Goal: Task Accomplishment & Management: Use online tool/utility

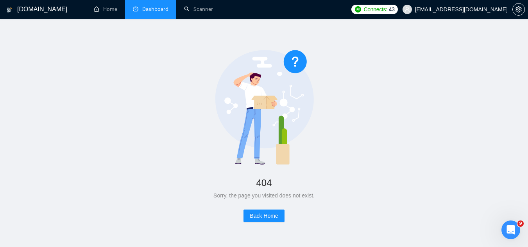
click at [153, 8] on link "Dashboard" at bounding box center [151, 9] width 36 height 7
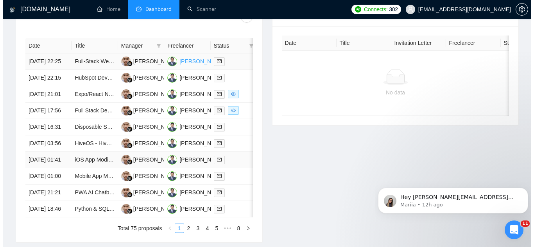
scroll to position [274, 0]
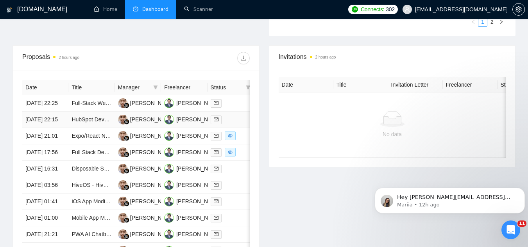
click at [98, 128] on td "HubSpot Developer Needed for Custom Code Actions in Deal Workflows" at bounding box center [91, 120] width 46 height 16
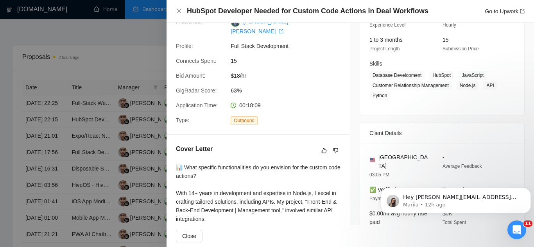
scroll to position [0, 0]
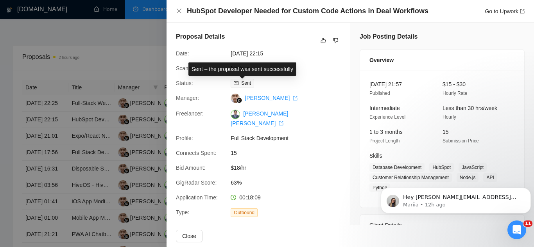
click at [242, 70] on div "Sent – the proposal was sent successfully" at bounding box center [242, 69] width 108 height 13
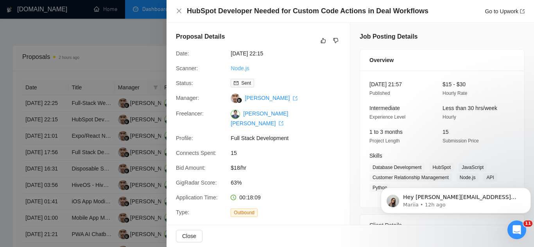
click at [242, 69] on link "Node.js" at bounding box center [240, 68] width 18 height 6
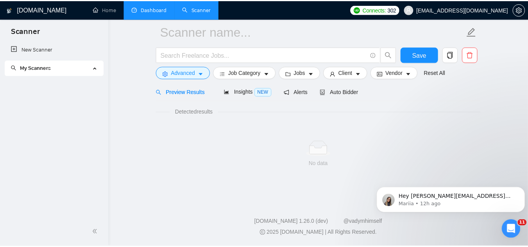
scroll to position [31, 0]
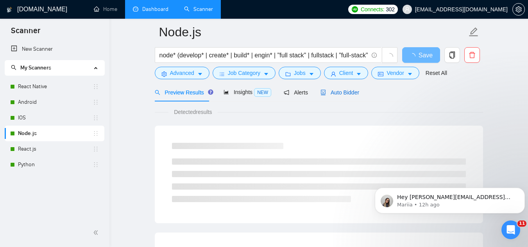
click at [335, 96] on div "Auto Bidder" at bounding box center [340, 92] width 39 height 9
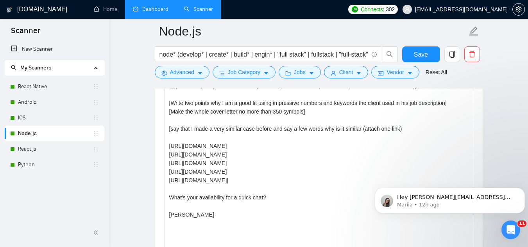
scroll to position [931, 0]
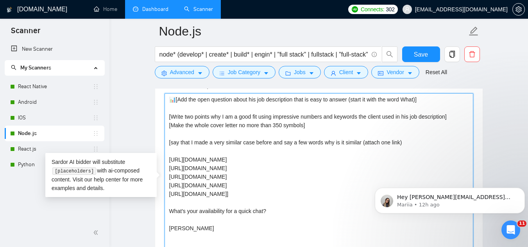
click at [406, 139] on textarea "📊[Add the open question about his job description that is easy to answer (start…" at bounding box center [319, 181] width 309 height 176
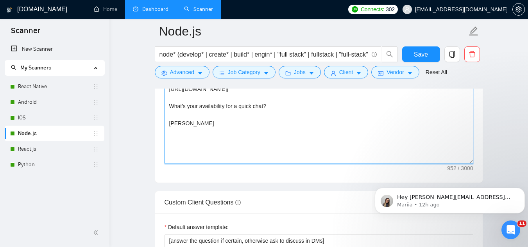
scroll to position [1048, 0]
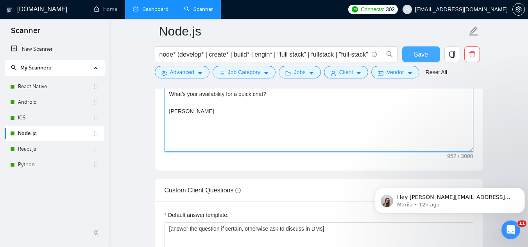
type textarea "📊[Add the open question about his job description that is easy to answer (start…"
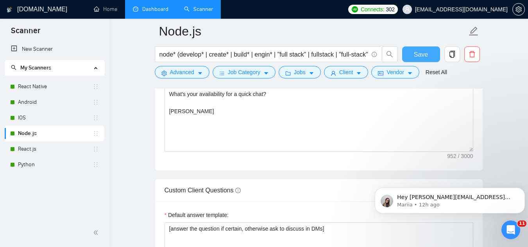
click at [410, 56] on button "Save" at bounding box center [421, 55] width 38 height 16
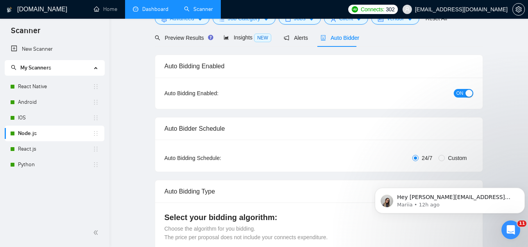
scroll to position [0, 0]
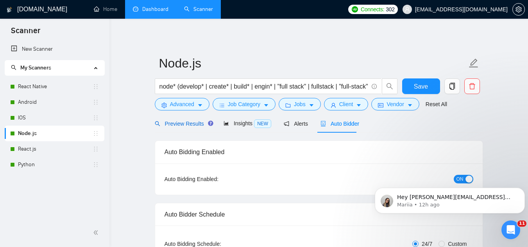
click at [175, 121] on span "Preview Results" at bounding box center [183, 124] width 56 height 6
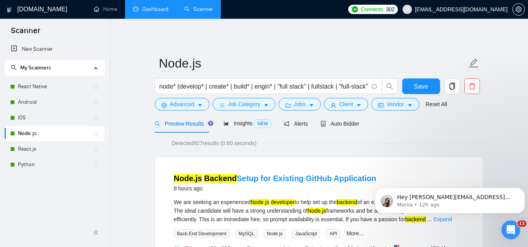
click at [161, 6] on link "Dashboard" at bounding box center [151, 9] width 36 height 7
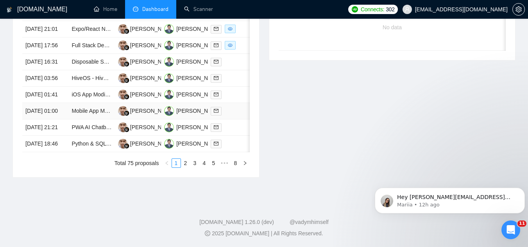
scroll to position [461, 0]
click at [184, 165] on link "2" at bounding box center [185, 163] width 9 height 9
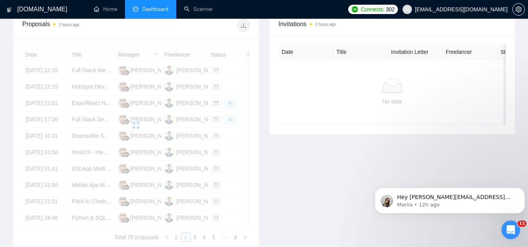
scroll to position [305, 0]
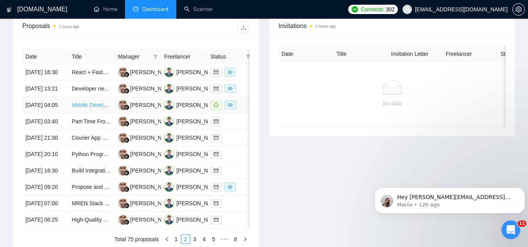
click at [79, 108] on link "Mobile Developer Needed for Social MVP on iOS/Android" at bounding box center [142, 105] width 140 height 6
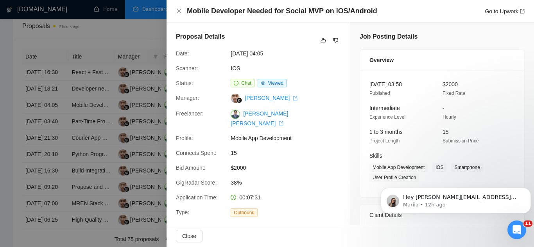
click at [120, 161] on div at bounding box center [267, 123] width 534 height 247
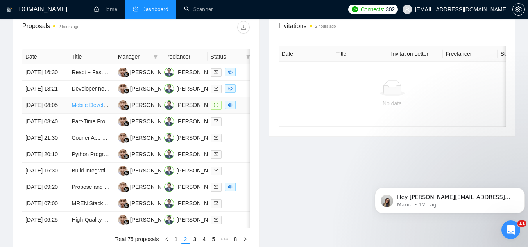
click at [84, 108] on link "Mobile Developer Needed for Social MVP on iOS/Android" at bounding box center [142, 105] width 140 height 6
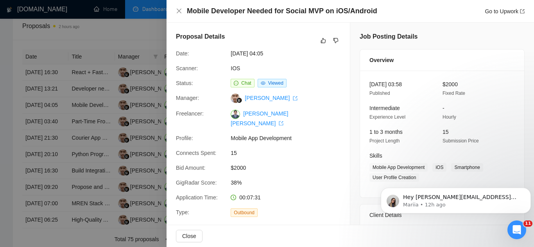
click at [149, 40] on div at bounding box center [267, 123] width 534 height 247
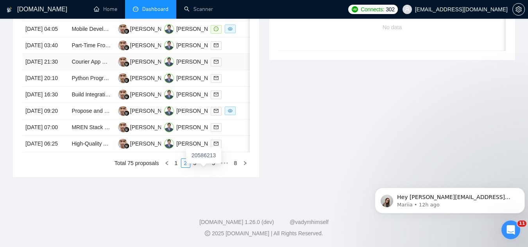
scroll to position [461, 0]
click at [174, 165] on link "1" at bounding box center [176, 163] width 9 height 9
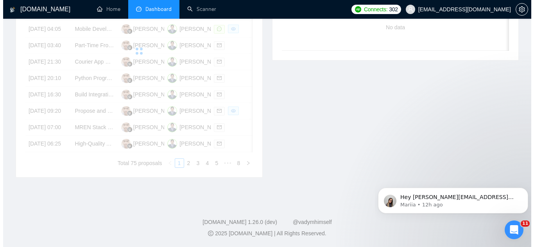
scroll to position [265, 0]
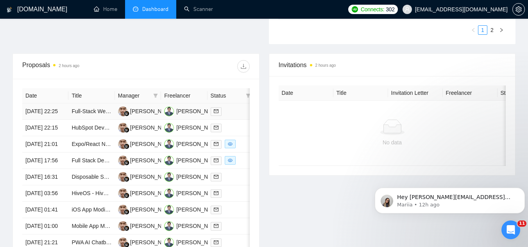
click at [89, 120] on td "Full-Stack Web Developer Needed | Build High-Performance Trading Education Plat…" at bounding box center [91, 112] width 46 height 16
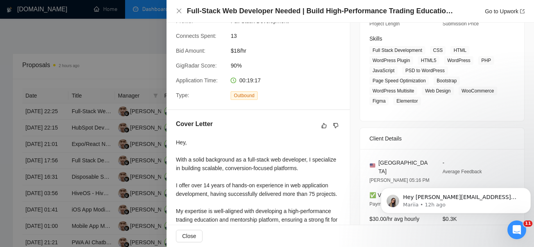
scroll to position [235, 0]
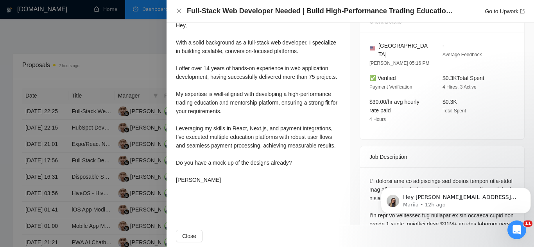
click at [129, 52] on div at bounding box center [267, 123] width 534 height 247
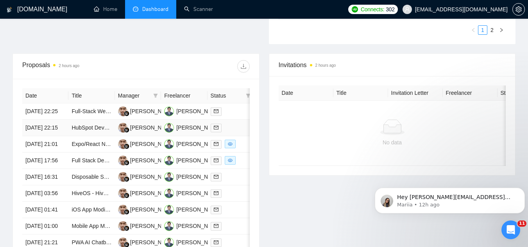
click at [88, 136] on td "HubSpot Developer Needed for Custom Code Actions in Deal Workflows" at bounding box center [91, 128] width 46 height 16
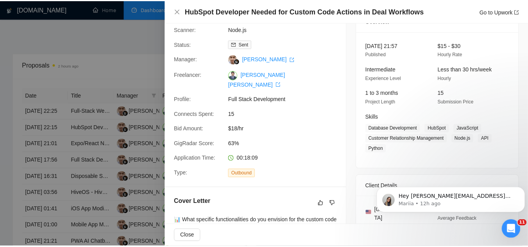
scroll to position [0, 0]
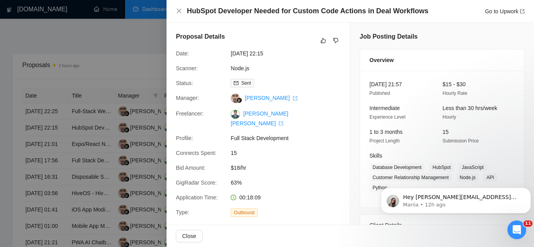
click at [113, 66] on div at bounding box center [267, 123] width 534 height 247
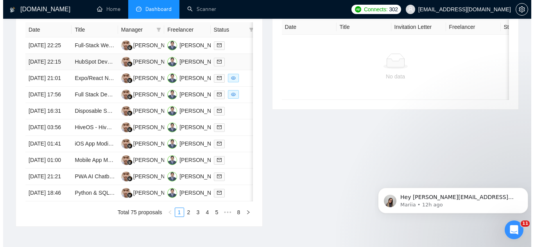
scroll to position [344, 0]
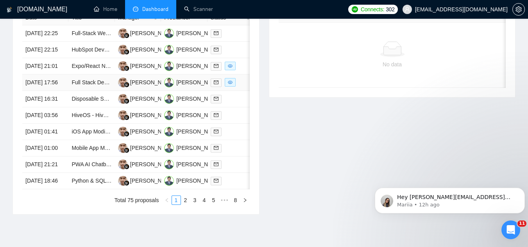
click at [79, 91] on td "Full Stack Developer (React Native + Python/FastAPI)" at bounding box center [91, 83] width 46 height 16
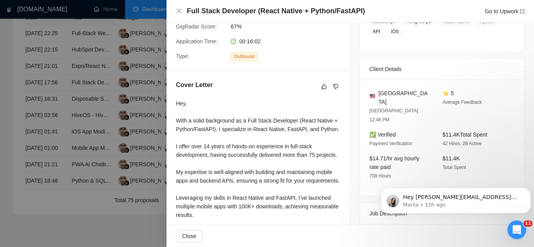
scroll to position [0, 0]
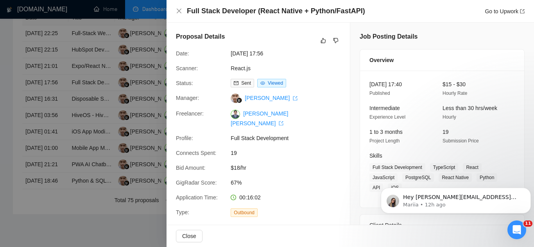
click at [101, 23] on div at bounding box center [267, 123] width 534 height 247
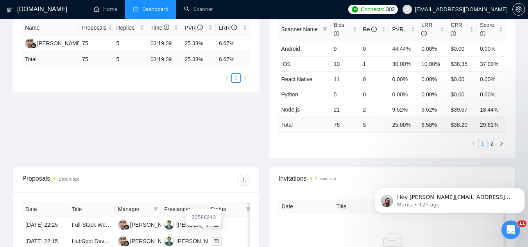
scroll to position [31, 0]
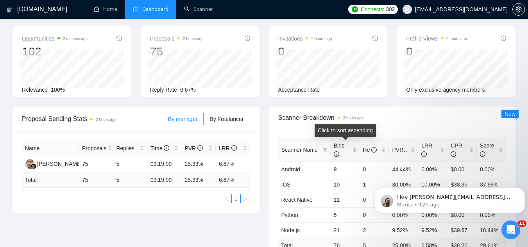
click at [357, 150] on div "Bids" at bounding box center [345, 150] width 23 height 17
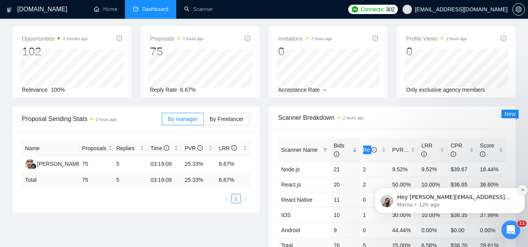
click at [521, 191] on icon "Dismiss notification" at bounding box center [523, 190] width 4 height 4
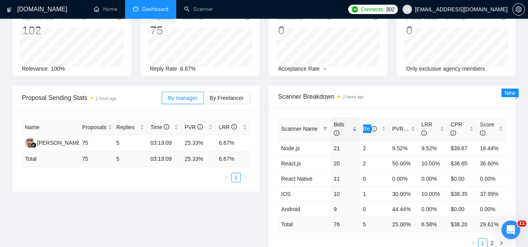
scroll to position [70, 0]
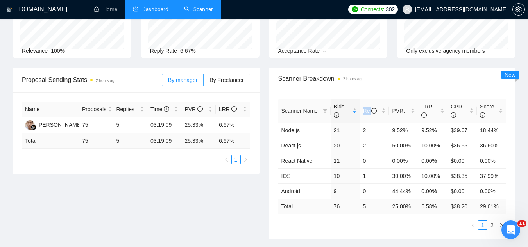
click at [196, 12] on link "Scanner" at bounding box center [198, 9] width 29 height 7
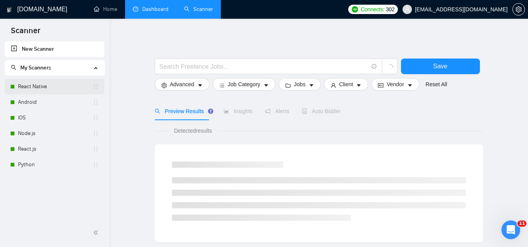
click at [57, 88] on link "React Native" at bounding box center [55, 87] width 75 height 16
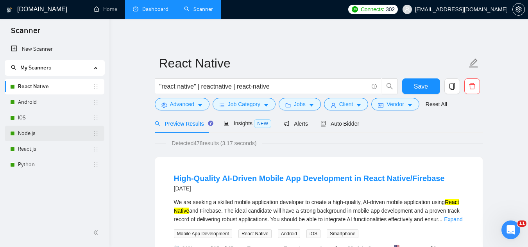
click at [65, 137] on link "Node.js" at bounding box center [55, 134] width 75 height 16
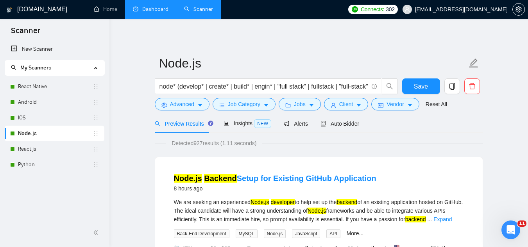
click at [163, 13] on link "Dashboard" at bounding box center [151, 9] width 36 height 7
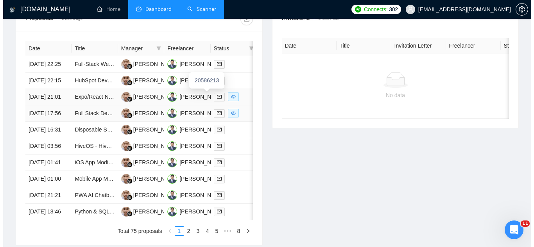
scroll to position [352, 0]
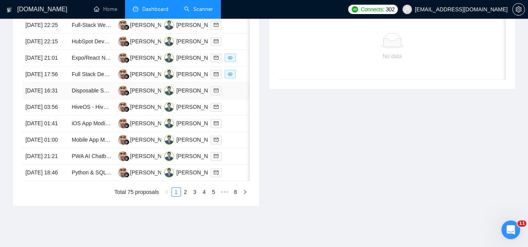
click at [95, 99] on td "Disposable SMS Number Flow for OTP Testing with Twilio/Plivo/Telnyx and Playwri…" at bounding box center [91, 91] width 46 height 16
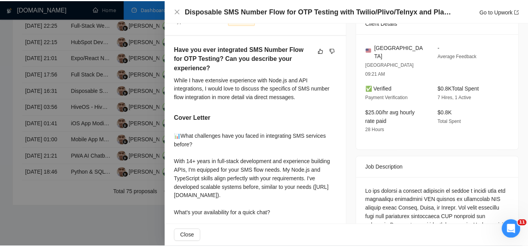
scroll to position [195, 0]
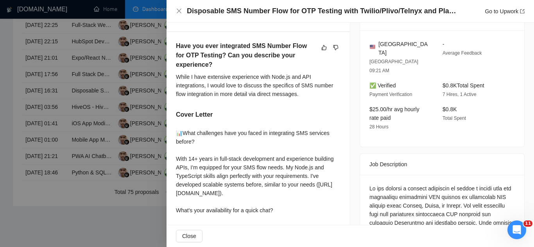
click at [140, 36] on div at bounding box center [267, 123] width 534 height 247
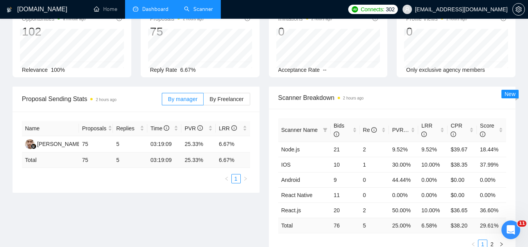
scroll to position [39, 0]
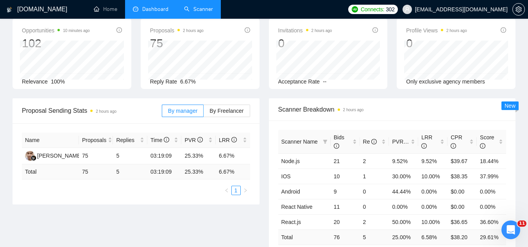
click at [212, 6] on link "Scanner" at bounding box center [198, 9] width 29 height 7
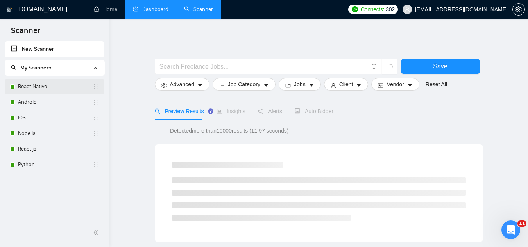
click at [54, 89] on link "React Native" at bounding box center [55, 87] width 75 height 16
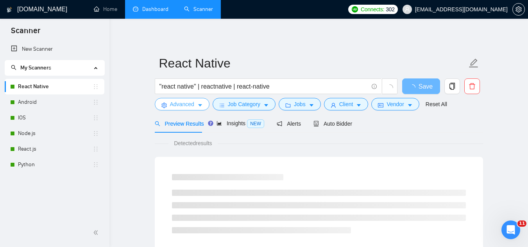
click at [181, 106] on span "Advanced" at bounding box center [182, 104] width 24 height 9
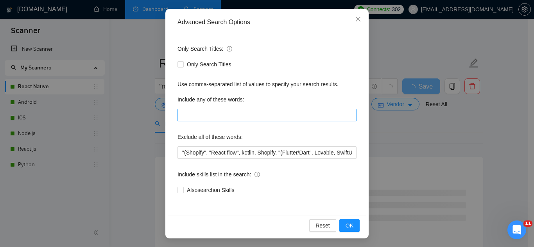
scroll to position [78, 0]
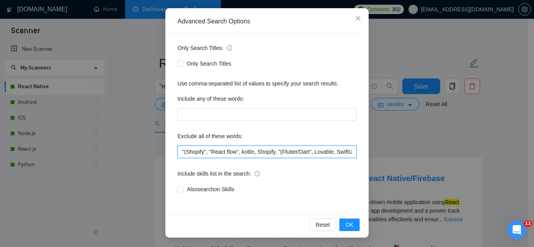
click at [178, 155] on input ""(Shopify", "React flow", kotlin, Shopify, "(Flutter/Dart", Lovable, SwiftUI, "…" at bounding box center [267, 152] width 179 height 13
paste input "Telnyx and Playwright"
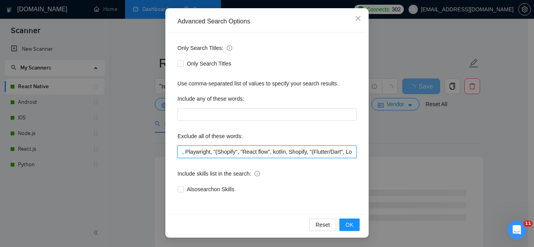
paste input "Telnyx"
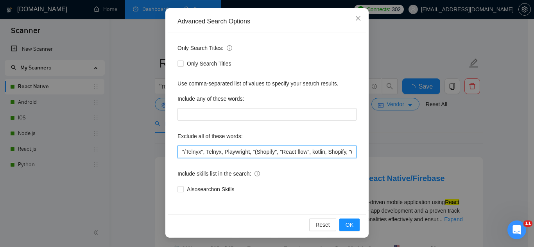
type input ""/Telnyx", Telnyx, Playwright, "(Shopify", "React flow", kotlin, Shopify, "(Flu…"
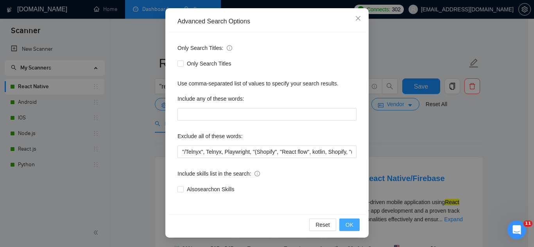
click at [346, 228] on span "OK" at bounding box center [350, 225] width 8 height 9
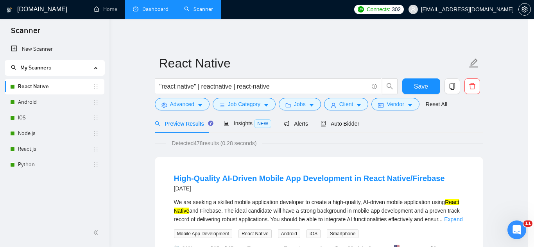
scroll to position [39, 0]
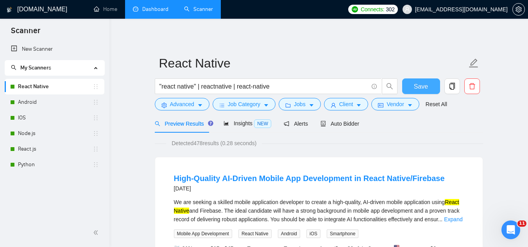
click at [420, 86] on span "Save" at bounding box center [421, 87] width 14 height 10
click at [45, 100] on link "Android" at bounding box center [55, 103] width 75 height 16
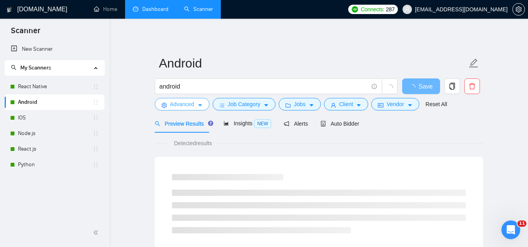
click at [176, 107] on span "Advanced" at bounding box center [182, 104] width 24 height 9
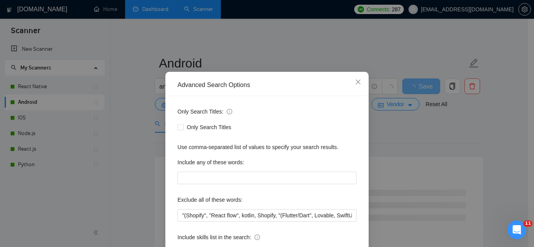
scroll to position [39, 0]
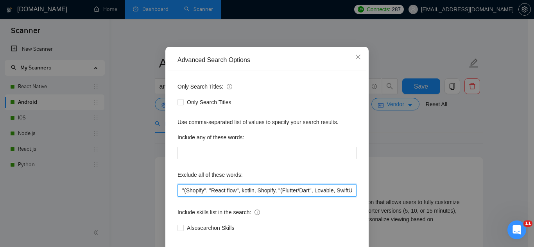
click at [178, 191] on input ""(Shopify", "React flow", kotlin, Shopify, "(Flutter/Dart", Lovable, SwiftUI, "…" at bounding box center [267, 191] width 179 height 13
paste input ""/Telnyx", Telnyx, Playwright,"
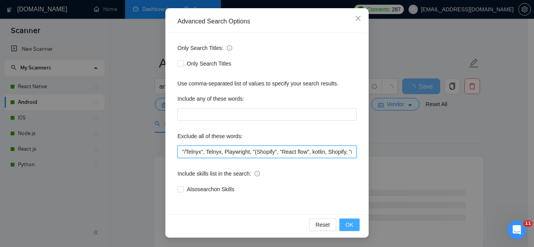
type input ""/Telnyx", Telnyx, Playwright, "(Shopify", "React flow", kotlin, Shopify, "(Flu…"
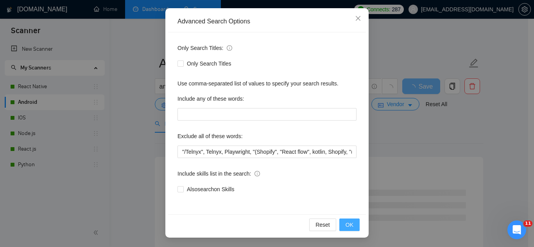
click at [353, 226] on button "OK" at bounding box center [349, 225] width 20 height 13
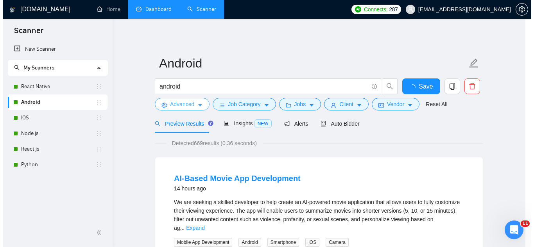
scroll to position [0, 0]
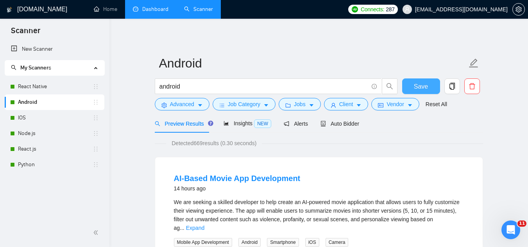
click at [415, 88] on span "Save" at bounding box center [421, 87] width 14 height 10
click at [38, 122] on link "IOS" at bounding box center [55, 118] width 75 height 16
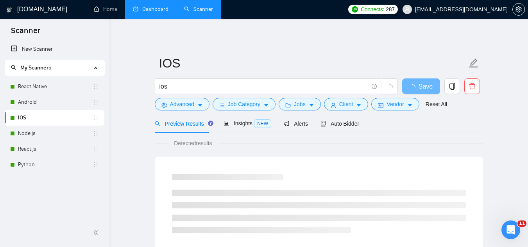
click at [174, 111] on form "IOS ios Save Advanced Job Category Jobs Client Vendor Reset All" at bounding box center [319, 83] width 328 height 64
click at [176, 108] on span "Advanced" at bounding box center [182, 104] width 24 height 9
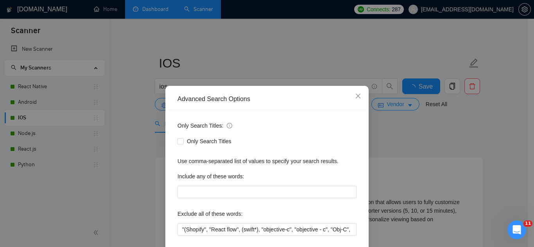
scroll to position [78, 0]
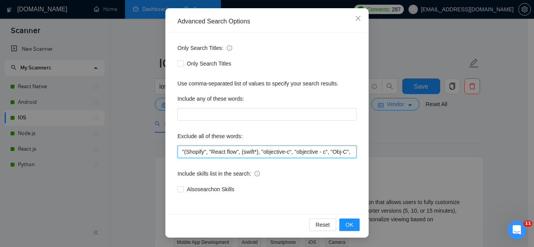
click at [178, 154] on input ""(Shopify", "React flow", (swift*), "objective-c", "objective - c", "Obj-C", Ob…" at bounding box center [267, 152] width 179 height 13
paste input ""/Telnyx", Telnyx, Playwright,"
type input ""/Telnyx", Telnyx, Playwright, "(Shopify", "React flow", (swift*), "objective-c…"
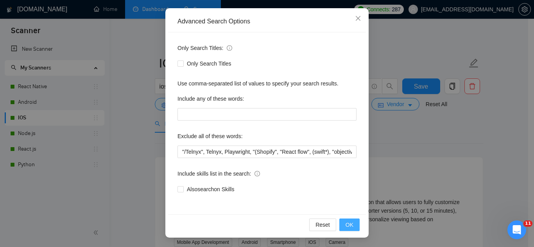
click at [346, 227] on span "OK" at bounding box center [350, 225] width 8 height 9
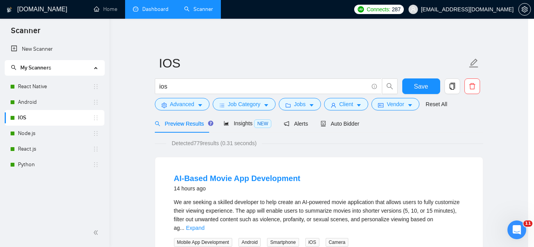
scroll to position [39, 0]
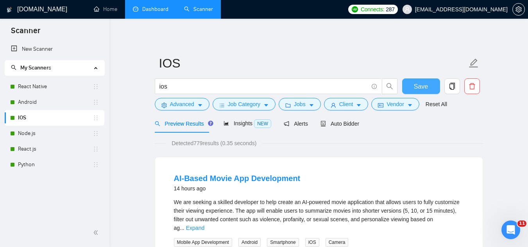
click at [419, 87] on span "Save" at bounding box center [421, 87] width 14 height 10
click at [48, 136] on link "Node.js" at bounding box center [55, 134] width 75 height 16
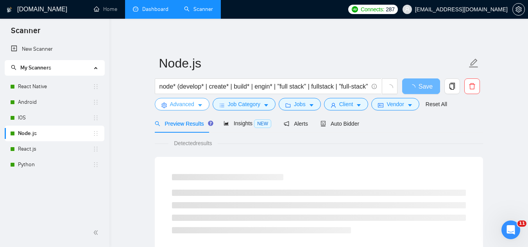
click at [171, 106] on span "Advanced" at bounding box center [182, 104] width 24 height 9
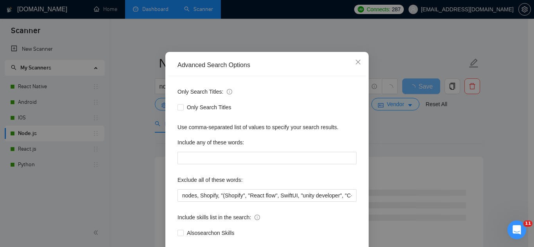
scroll to position [77, 0]
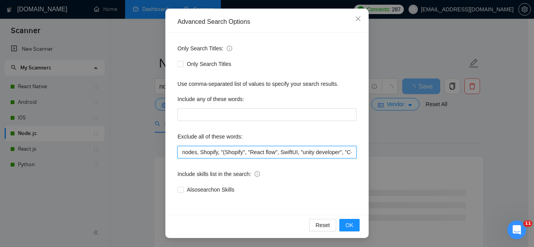
click at [178, 152] on input "nodes, Shopify, "(Shopify", "React flow", SwiftUI, "unity developer", "C++", Sw…" at bounding box center [267, 152] width 179 height 13
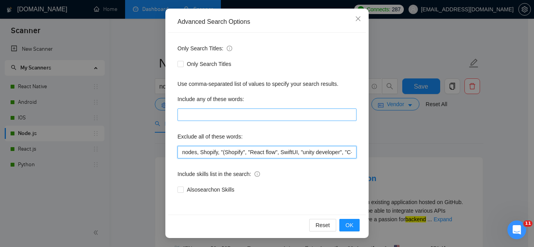
paste input ""/Telnyx", Telnyx, Playwright,"
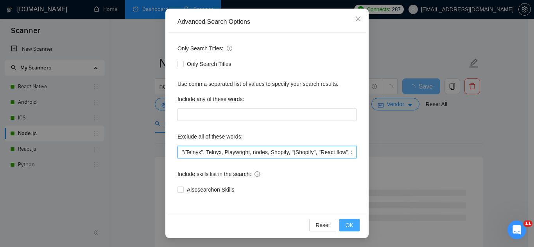
type input ""/Telnyx", Telnyx, Playwright, nodes, Shopify, "(Shopify", "React flow", SwiftU…"
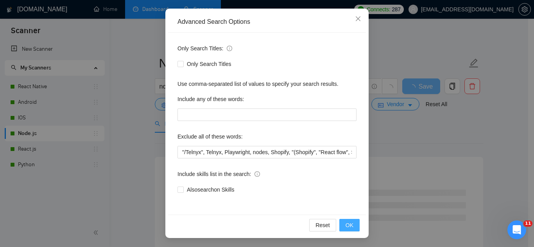
click at [346, 227] on span "OK" at bounding box center [350, 225] width 8 height 9
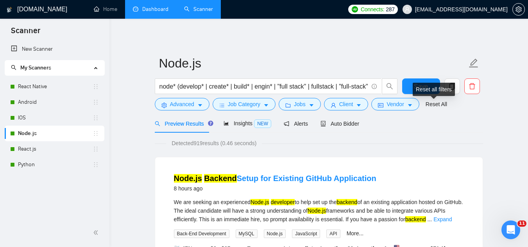
click at [424, 86] on div "Reset all filters" at bounding box center [434, 89] width 42 height 13
click at [416, 83] on span "Save" at bounding box center [421, 87] width 14 height 10
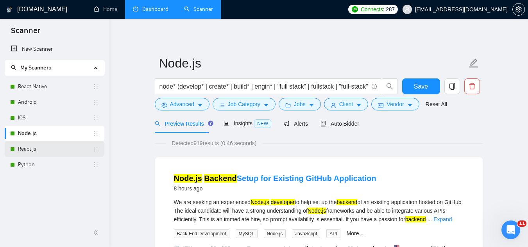
click at [17, 148] on div "React.js" at bounding box center [54, 150] width 89 height 16
click at [70, 150] on link "React.js" at bounding box center [55, 150] width 75 height 16
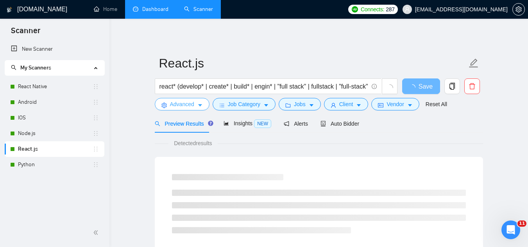
click at [176, 108] on span "Advanced" at bounding box center [182, 104] width 24 height 9
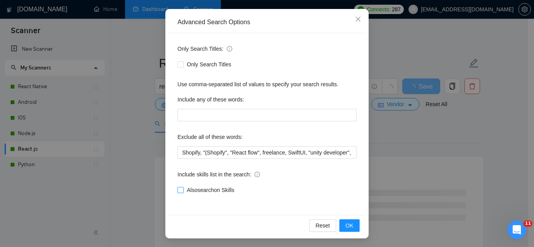
scroll to position [78, 0]
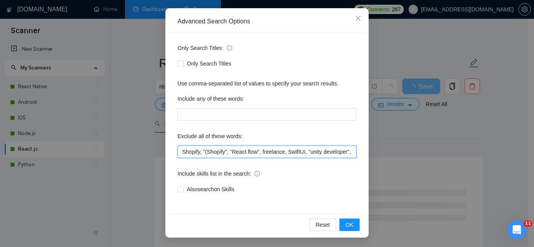
click at [178, 153] on input "Shopify, "(Shopify", "React flow", freelance, SwiftUI, "unity developer", "C++"…" at bounding box center [267, 152] width 179 height 13
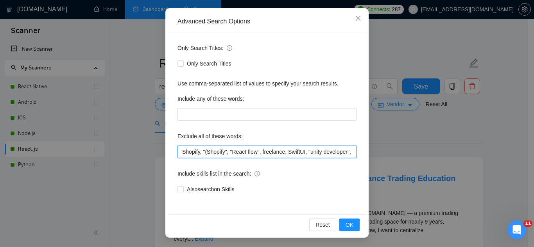
paste input ""/Telnyx", Telnyx, Playwright,"
type input ""/Telnyx", Telnyx, Playwright, Shopify, "(Shopify", "React flow", freelance, Sw…"
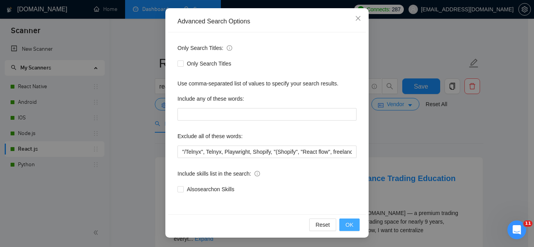
click at [346, 226] on span "OK" at bounding box center [350, 225] width 8 height 9
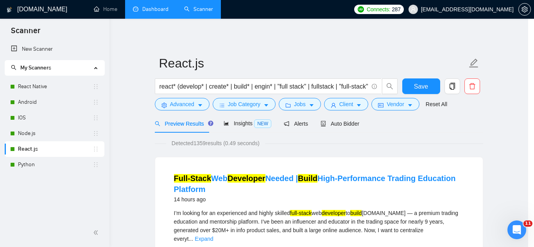
scroll to position [39, 0]
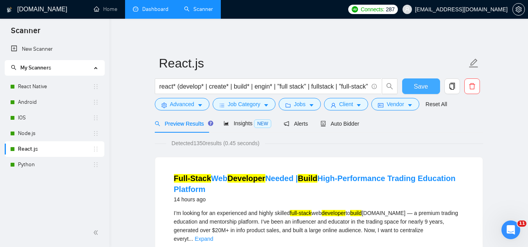
click at [421, 85] on span "Save" at bounding box center [421, 87] width 14 height 10
click at [54, 165] on link "Python" at bounding box center [55, 165] width 75 height 16
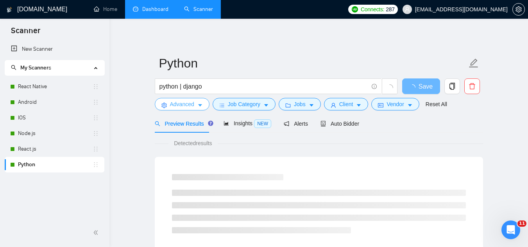
click at [172, 102] on span "Advanced" at bounding box center [182, 104] width 24 height 9
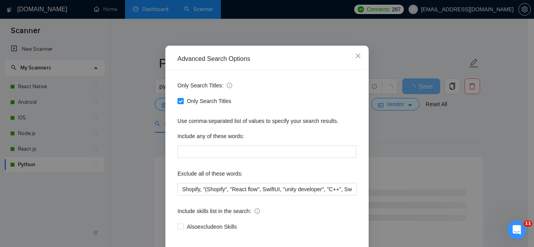
scroll to position [78, 0]
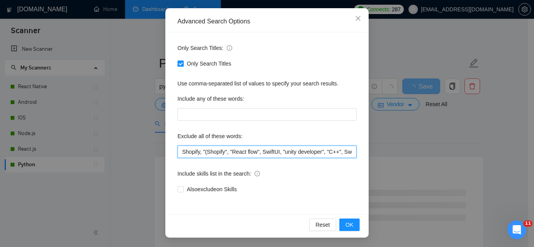
click at [178, 154] on input "Shopify, "(Shopify", "React flow", SwiftUI, "unity developer", "C++", Swift, "v…" at bounding box center [267, 152] width 179 height 13
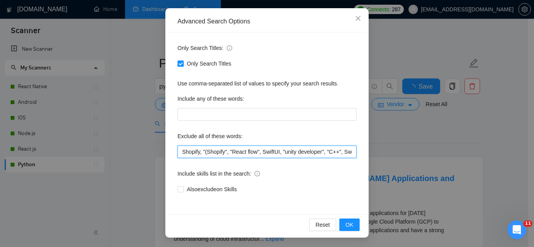
paste input ""/Telnyx", Telnyx, Playwright,"
type input ""/Telnyx", Telnyx, Playwright, Shopify, "(Shopify", "React flow", SwiftUI, "uni…"
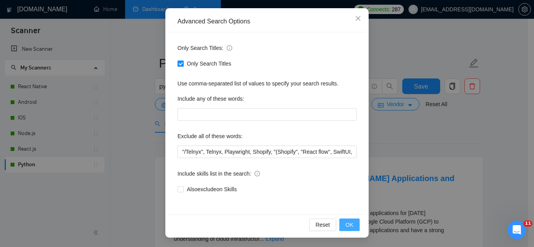
click at [346, 226] on span "OK" at bounding box center [350, 225] width 8 height 9
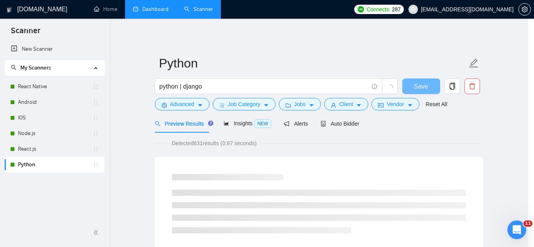
scroll to position [39, 0]
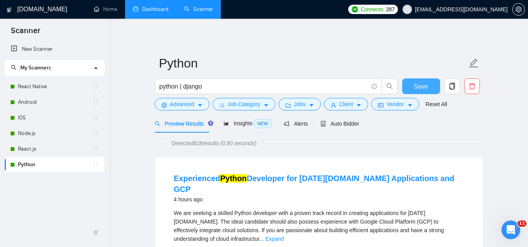
click at [424, 90] on span "Save" at bounding box center [421, 87] width 14 height 10
click at [186, 103] on span "Advanced" at bounding box center [182, 104] width 24 height 9
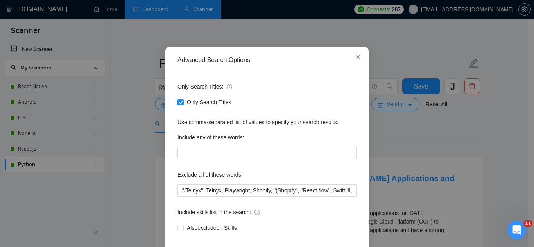
click at [292, 30] on div "Advanced Search Options Only Search Titles: Only Search Titles Use comma-separa…" at bounding box center [267, 123] width 534 height 247
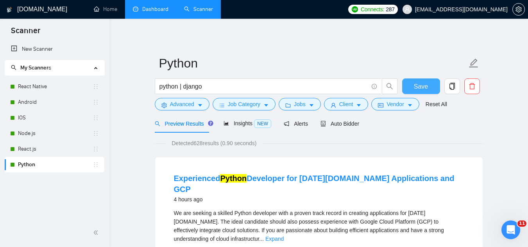
click at [413, 90] on button "Save" at bounding box center [421, 87] width 38 height 16
click at [145, 13] on link "Dashboard" at bounding box center [151, 9] width 36 height 7
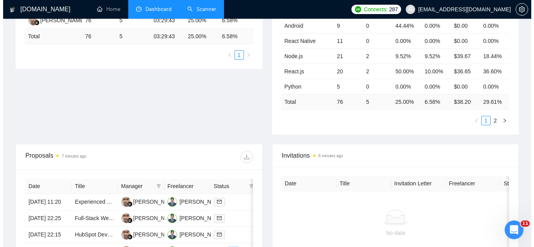
scroll to position [195, 0]
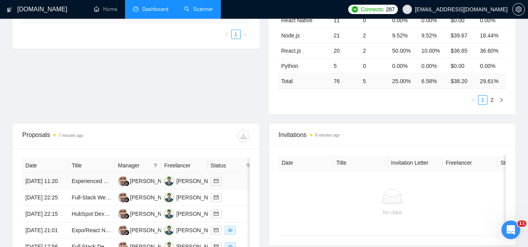
click at [99, 190] on td "Experienced Python Developer for [DATE][DOMAIN_NAME] Applications and GCP" at bounding box center [91, 182] width 46 height 16
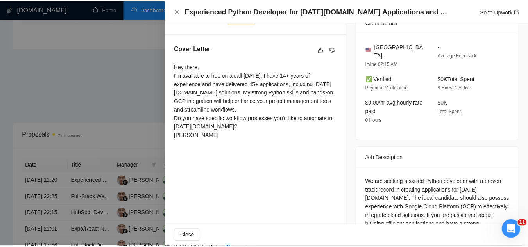
scroll to position [235, 0]
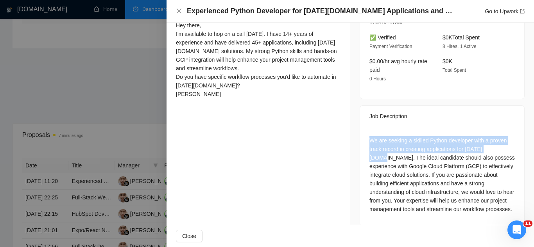
drag, startPoint x: 368, startPoint y: 129, endPoint x: 496, endPoint y: 136, distance: 128.8
click at [496, 136] on div "We are seeking a skilled Python developer with a proven track record in creatin…" at bounding box center [441, 174] width 145 height 77
click at [422, 136] on div "We are seeking a skilled Python developer with a proven track record in creatin…" at bounding box center [441, 174] width 145 height 77
copy div "We are seeking a skilled Python developer with a proven track record in creatin…"
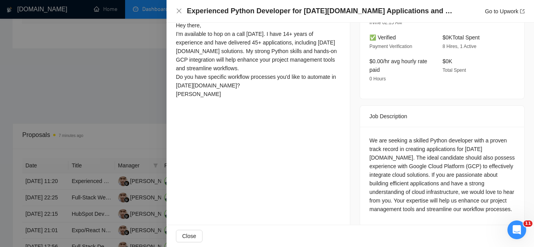
click at [134, 69] on div at bounding box center [267, 123] width 534 height 247
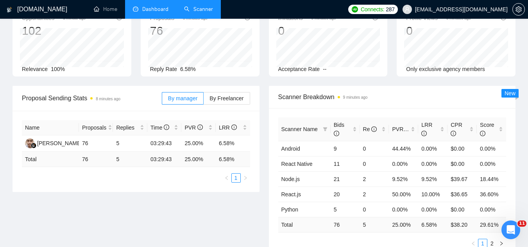
scroll to position [0, 0]
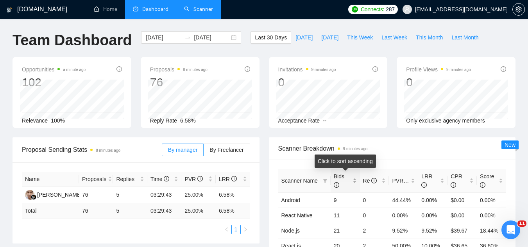
click at [353, 178] on div "Bids" at bounding box center [345, 180] width 23 height 17
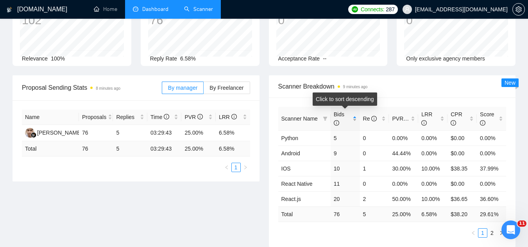
scroll to position [78, 0]
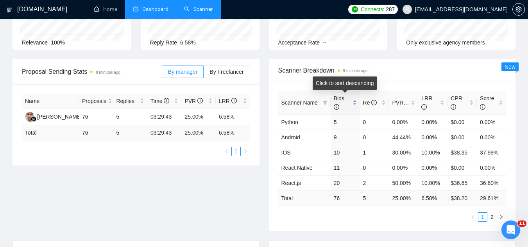
click at [356, 101] on div "Bids" at bounding box center [345, 102] width 23 height 17
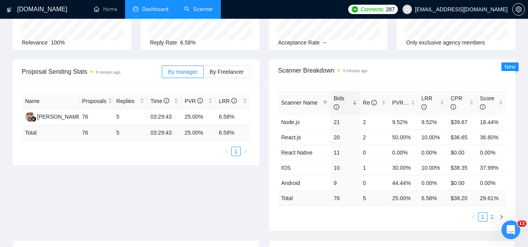
click at [491, 219] on link "2" at bounding box center [492, 217] width 9 height 9
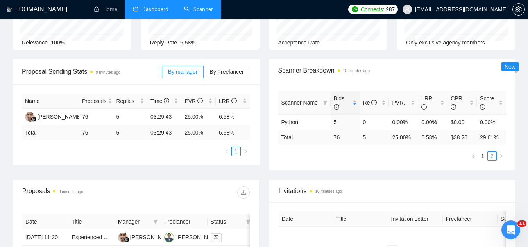
click at [194, 11] on link "Scanner" at bounding box center [198, 9] width 29 height 7
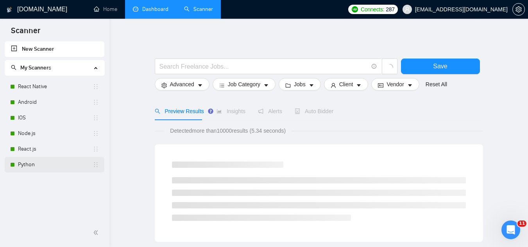
click at [46, 164] on link "Python" at bounding box center [55, 165] width 75 height 16
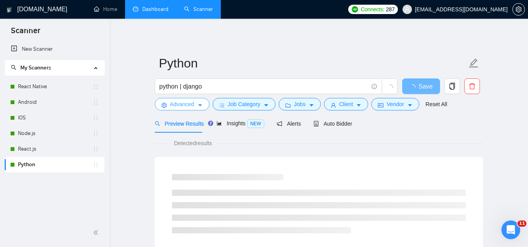
click at [177, 105] on span "Advanced" at bounding box center [182, 104] width 24 height 9
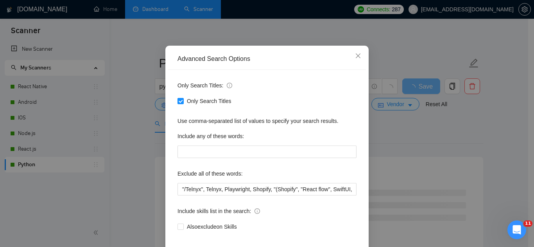
scroll to position [78, 0]
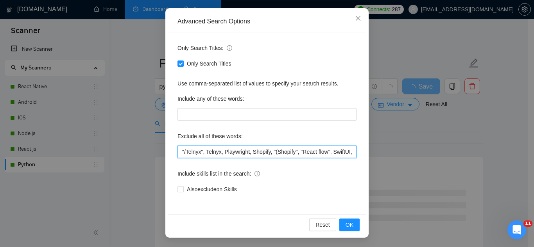
click at [178, 155] on input ""/Telnyx", Telnyx, Playwright, Shopify, "(Shopify", "React flow", SwiftUI, "uni…" at bounding box center [267, 152] width 179 height 13
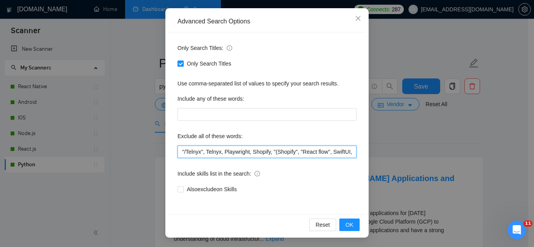
paste input "[DATE][DOMAIN_NAME]"
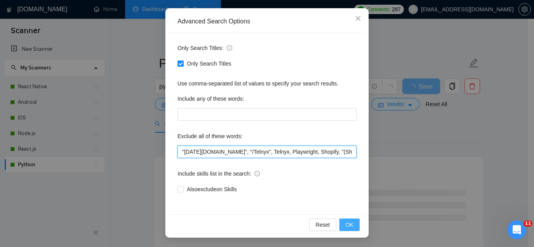
type input ""[DATE][DOMAIN_NAME]", "/Telnyx", Telnyx, Playwright, Shopify, "(Shopify", "Rea…"
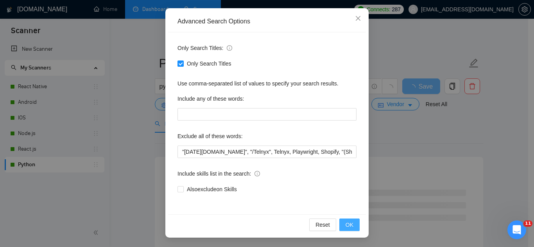
click at [341, 224] on button "OK" at bounding box center [349, 225] width 20 height 13
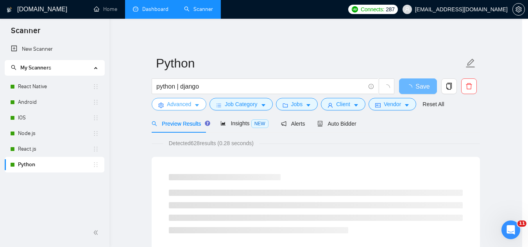
scroll to position [0, 0]
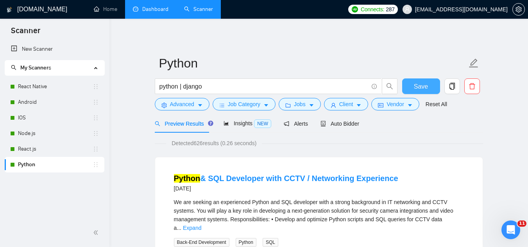
click at [422, 87] on span "Save" at bounding box center [421, 87] width 14 height 10
click at [164, 6] on link "Dashboard" at bounding box center [151, 9] width 36 height 7
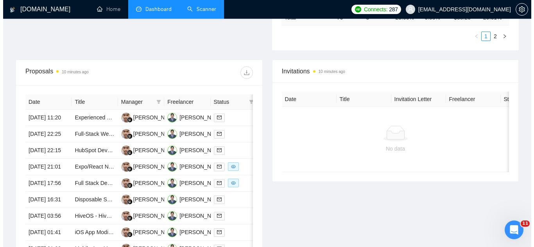
scroll to position [274, 0]
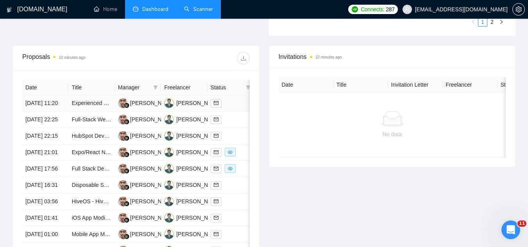
click at [90, 112] on td "Experienced Python Developer for [DATE][DOMAIN_NAME] Applications and GCP" at bounding box center [91, 103] width 46 height 16
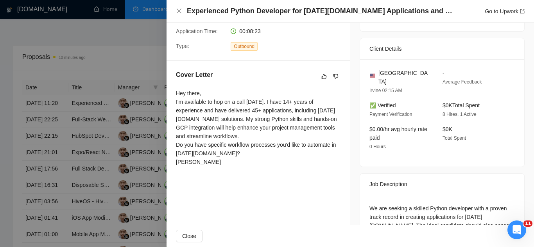
scroll to position [235, 0]
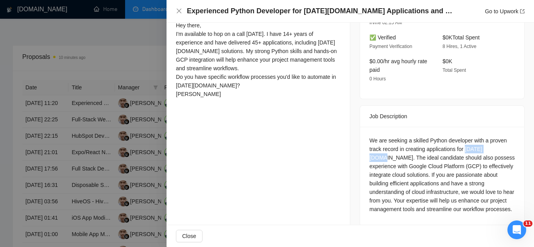
drag, startPoint x: 463, startPoint y: 138, endPoint x: 496, endPoint y: 139, distance: 32.9
click at [496, 139] on div "We are seeking a skilled Python developer with a proven track record in creatin…" at bounding box center [441, 174] width 145 height 77
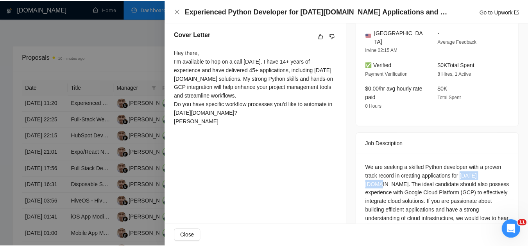
scroll to position [195, 0]
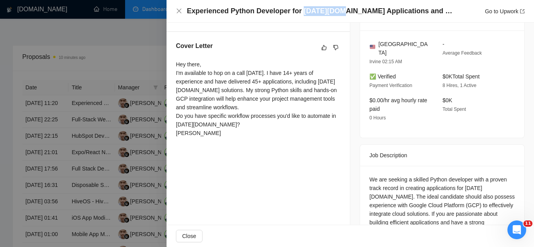
drag, startPoint x: 300, startPoint y: 11, endPoint x: 338, endPoint y: 13, distance: 38.0
click at [338, 13] on h4 "Experienced Python Developer for [DATE][DOMAIN_NAME] Applications and GCP" at bounding box center [322, 11] width 270 height 10
copy h4 "[DATE][DOMAIN_NAME]"
click at [132, 44] on div at bounding box center [267, 123] width 534 height 247
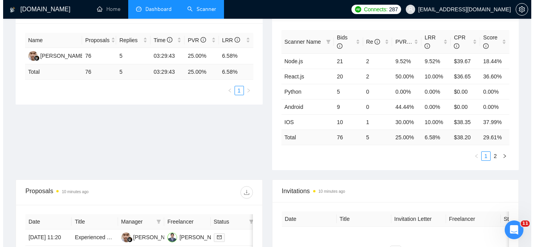
scroll to position [0, 0]
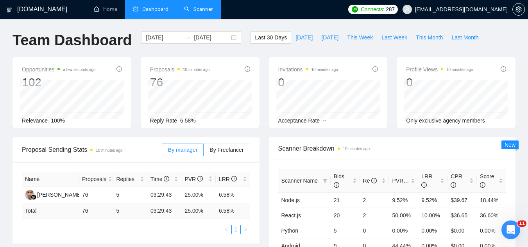
click at [197, 6] on link "Scanner" at bounding box center [198, 9] width 29 height 7
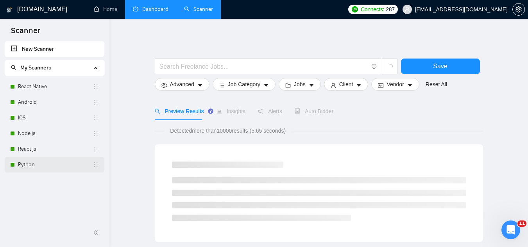
click at [47, 162] on link "Python" at bounding box center [55, 165] width 75 height 16
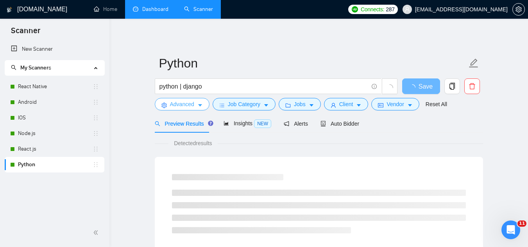
click at [180, 106] on span "Advanced" at bounding box center [182, 104] width 24 height 9
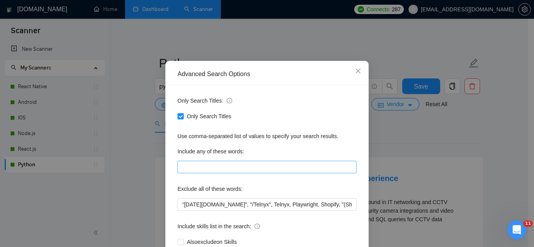
scroll to position [39, 0]
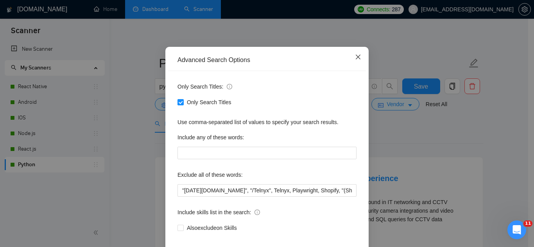
click at [356, 59] on icon "close" at bounding box center [358, 57] width 5 height 5
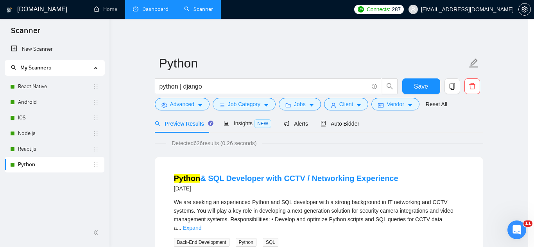
scroll to position [39, 0]
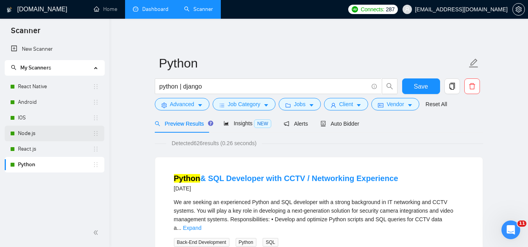
click at [45, 134] on link "Node.js" at bounding box center [55, 134] width 75 height 16
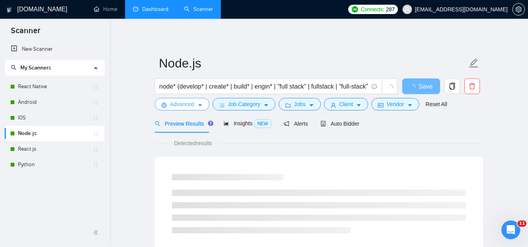
click at [175, 106] on span "Advanced" at bounding box center [182, 104] width 24 height 9
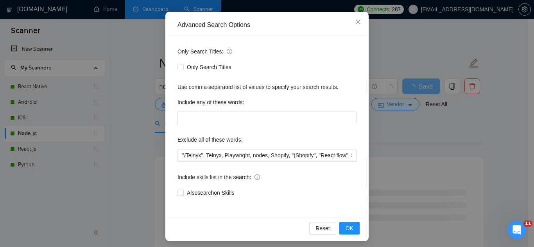
scroll to position [78, 0]
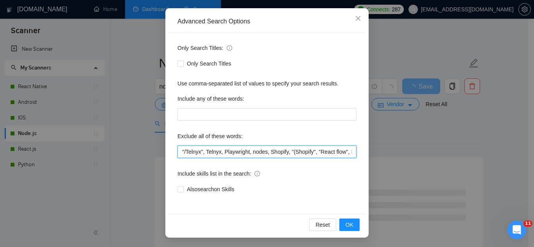
click at [178, 149] on input ""/Telnyx", Telnyx, Playwright, nodes, Shopify, "(Shopify", "React flow", SwiftU…" at bounding box center [267, 152] width 179 height 13
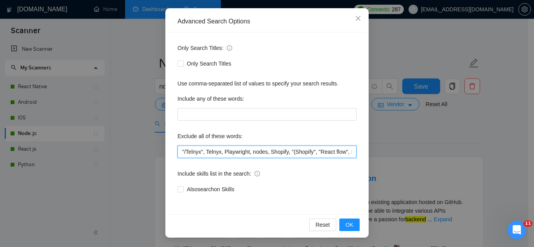
paste input "[DATE][DOMAIN_NAME]"
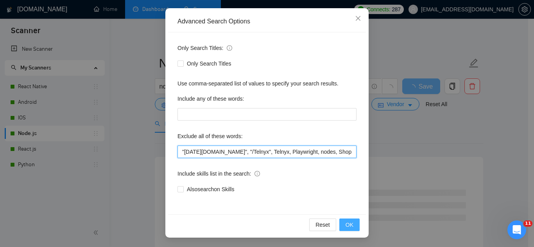
type input ""[DATE][DOMAIN_NAME]", "/Telnyx", Telnyx, Playwright, nodes, Shopify, "(Shopify…"
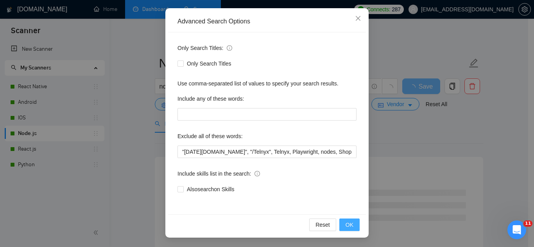
click at [350, 225] on span "OK" at bounding box center [350, 225] width 8 height 9
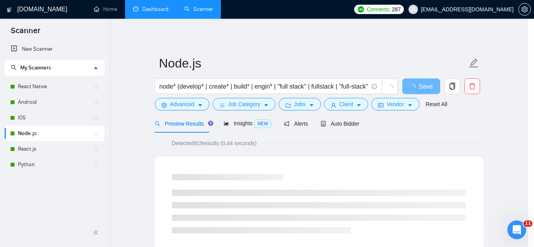
scroll to position [39, 0]
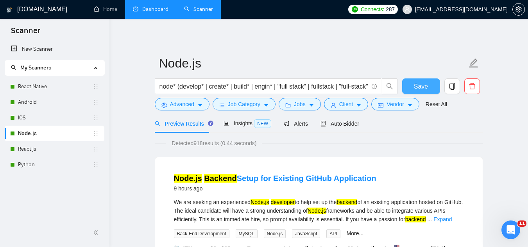
click at [418, 89] on span "Save" at bounding box center [421, 87] width 14 height 10
click at [51, 152] on link "React.js" at bounding box center [55, 150] width 75 height 16
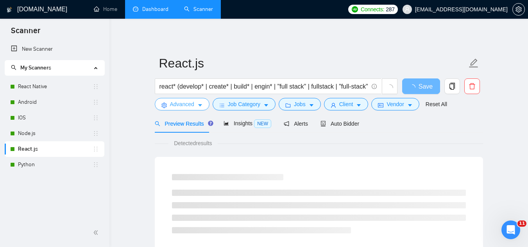
click at [176, 106] on span "Advanced" at bounding box center [182, 104] width 24 height 9
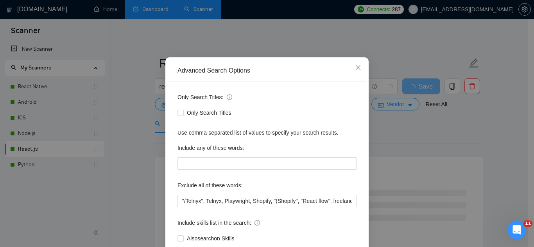
scroll to position [78, 0]
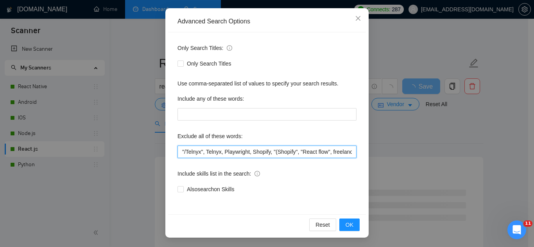
click at [178, 153] on input ""/Telnyx", Telnyx, Playwright, Shopify, "(Shopify", "React flow", freelance, Sw…" at bounding box center [267, 152] width 179 height 13
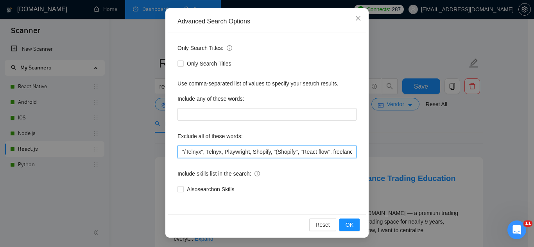
paste input "[DATE][DOMAIN_NAME]"
type input ""[DATE][DOMAIN_NAME]", "/Telnyx", Telnyx, Playwright, Shopify, "(Shopify", "Rea…"
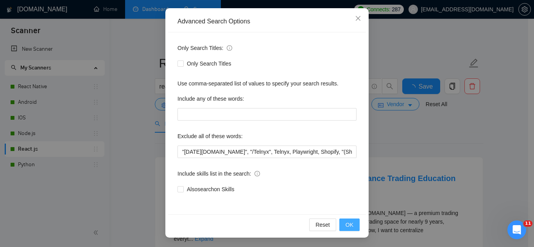
click at [348, 227] on span "OK" at bounding box center [350, 225] width 8 height 9
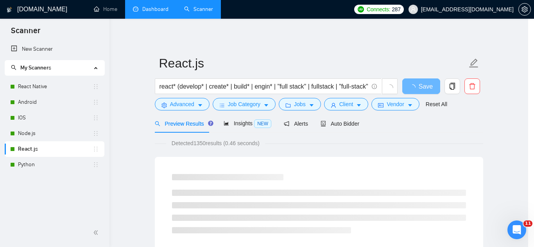
scroll to position [39, 0]
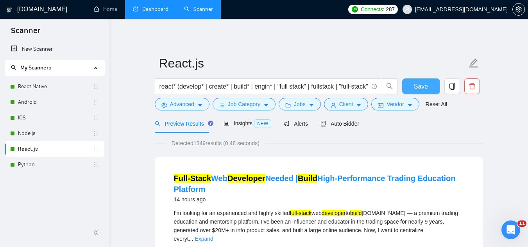
click at [421, 88] on span "Save" at bounding box center [421, 87] width 14 height 10
click at [36, 86] on link "React Native" at bounding box center [55, 87] width 75 height 16
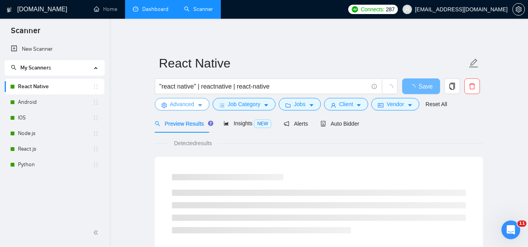
click at [178, 106] on span "Advanced" at bounding box center [182, 104] width 24 height 9
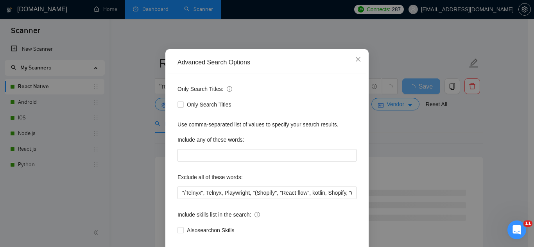
scroll to position [77, 0]
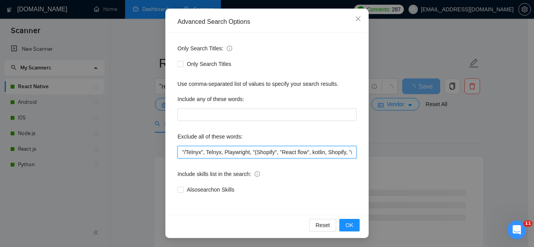
click at [179, 153] on input ""/Telnyx", Telnyx, Playwright, "(Shopify", "React flow", kotlin, Shopify, "(Flu…" at bounding box center [267, 152] width 179 height 13
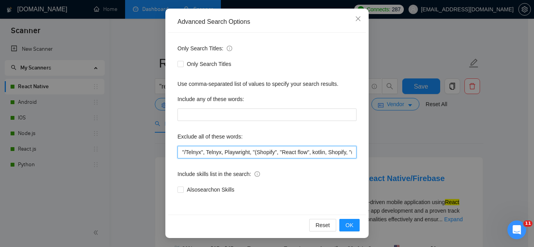
paste input "[DATE][DOMAIN_NAME]"
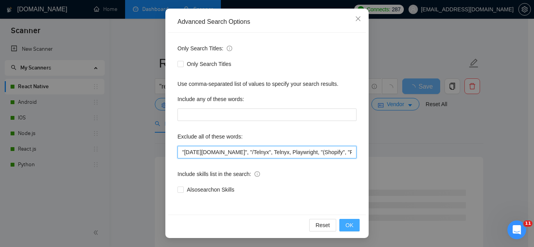
type input ""[DATE][DOMAIN_NAME]", "/Telnyx", Telnyx, Playwright, "(Shopify", "React flow",…"
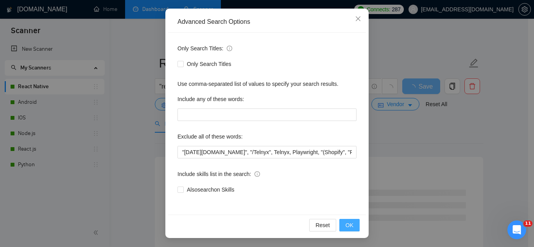
click at [353, 228] on button "OK" at bounding box center [349, 225] width 20 height 13
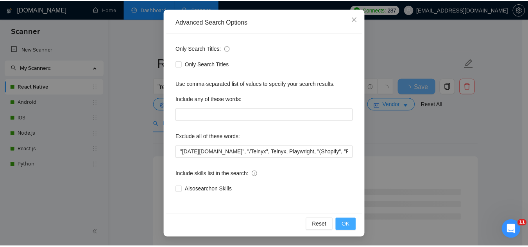
scroll to position [39, 0]
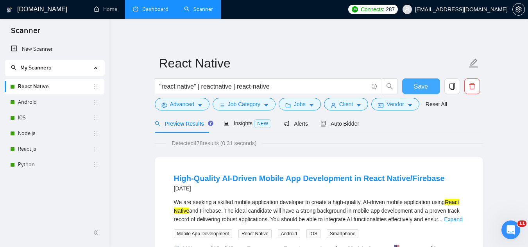
click at [429, 87] on button "Save" at bounding box center [421, 87] width 38 height 16
click at [169, 6] on link "Dashboard" at bounding box center [151, 9] width 36 height 7
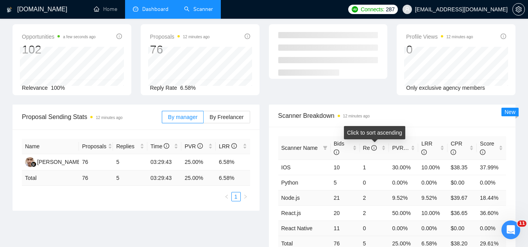
scroll to position [78, 0]
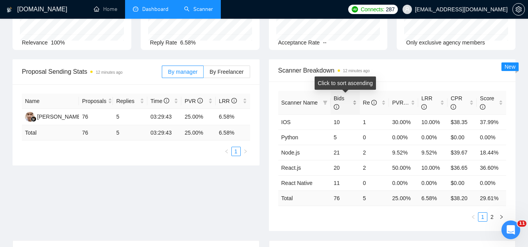
click at [354, 100] on div "Bids" at bounding box center [345, 102] width 23 height 17
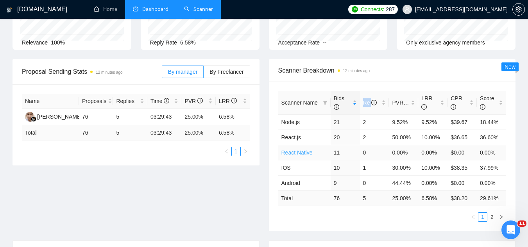
click at [308, 154] on link "React Native" at bounding box center [297, 153] width 31 height 6
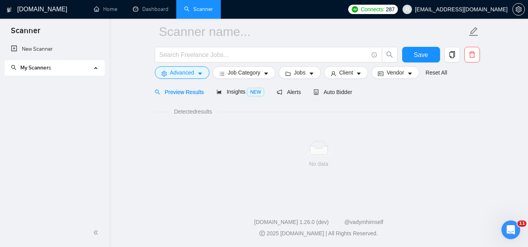
scroll to position [31, 0]
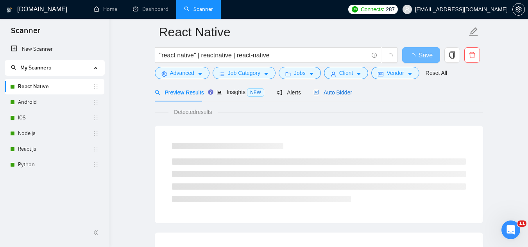
click at [323, 92] on span "Auto Bidder" at bounding box center [333, 93] width 39 height 6
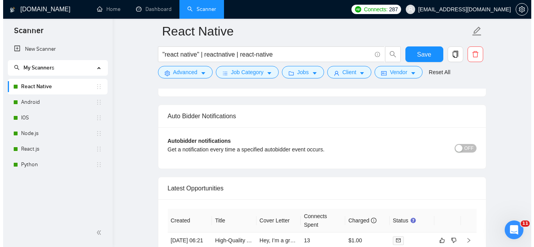
scroll to position [1986, 0]
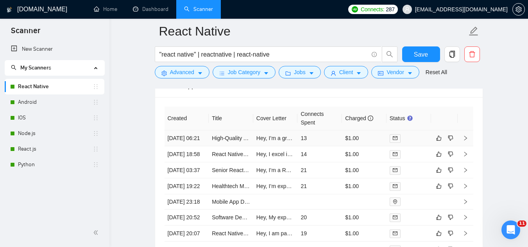
click at [261, 147] on td "Hey, I’m a great fit for your project because I have delivered robust mobile ap…" at bounding box center [275, 139] width 45 height 16
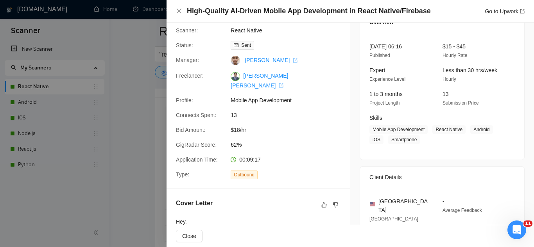
scroll to position [156, 0]
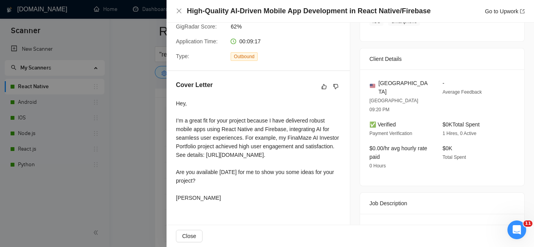
click at [205, 165] on div "Hey, I’m a great fit for your project because I have delivered robust mobile ap…" at bounding box center [258, 150] width 165 height 103
click at [204, 165] on div "Hey, I’m a great fit for your project because I have delivered robust mobile ap…" at bounding box center [258, 150] width 165 height 103
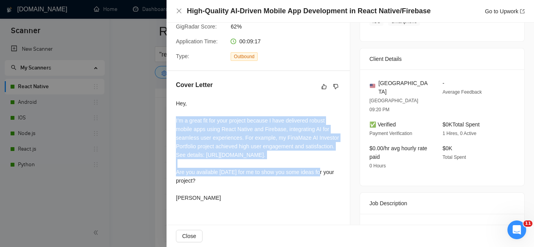
click at [204, 165] on div "Hey, I’m a great fit for your project because I have delivered robust mobile ap…" at bounding box center [258, 150] width 165 height 103
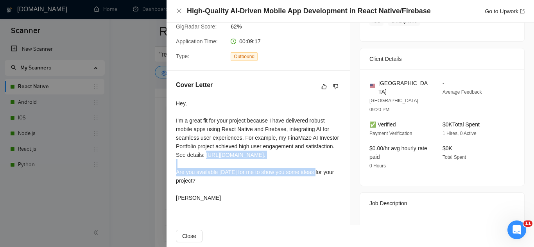
drag, startPoint x: 176, startPoint y: 164, endPoint x: 238, endPoint y: 172, distance: 62.7
click at [238, 172] on div "Cover Letter Hey, I’m a great fit for your project because I have delivered rob…" at bounding box center [258, 143] width 183 height 144
copy div "[URL][DOMAIN_NAME]"
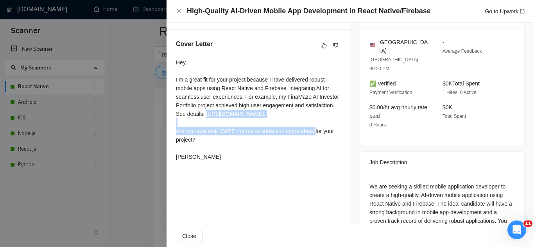
scroll to position [195, 0]
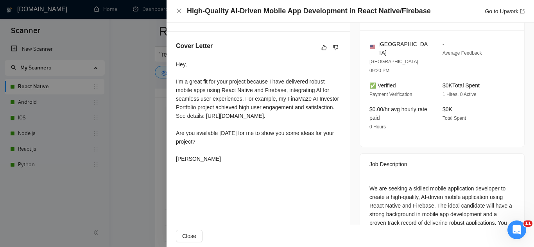
click at [155, 164] on div at bounding box center [267, 123] width 534 height 247
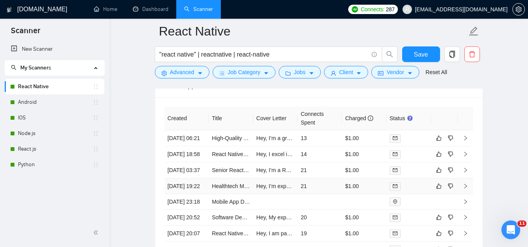
click at [234, 195] on td "Healthtech Mobile app development" at bounding box center [231, 187] width 45 height 16
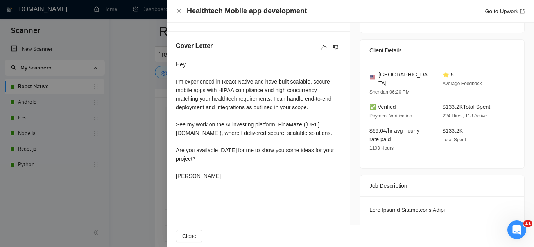
click at [130, 147] on div at bounding box center [267, 123] width 534 height 247
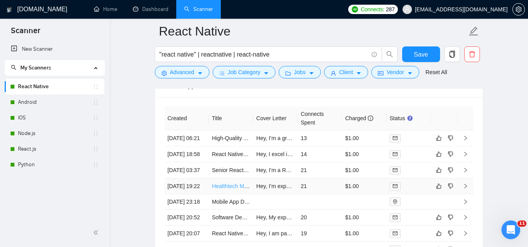
click at [228, 190] on link "Healthtech Mobile app development" at bounding box center [255, 186] width 87 height 6
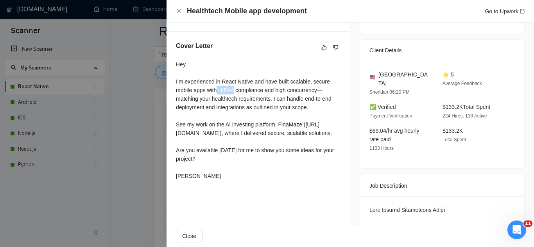
drag, startPoint x: 218, startPoint y: 91, endPoint x: 235, endPoint y: 90, distance: 16.9
click at [235, 90] on div "Hey, I’m experienced in React Native and have built scalable, secure mobile app…" at bounding box center [258, 120] width 165 height 120
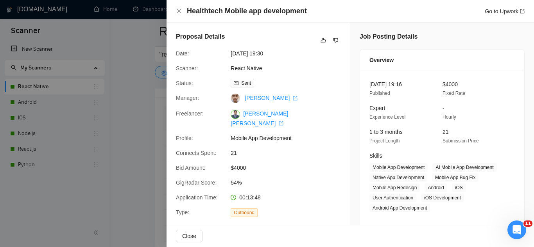
drag, startPoint x: 137, startPoint y: 113, endPoint x: 147, endPoint y: 113, distance: 10.2
click at [137, 113] on div at bounding box center [267, 123] width 534 height 247
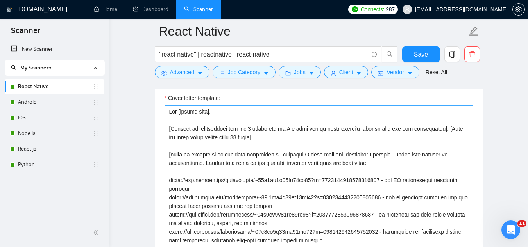
scroll to position [931, 0]
click at [47, 124] on link "IOS" at bounding box center [55, 118] width 75 height 16
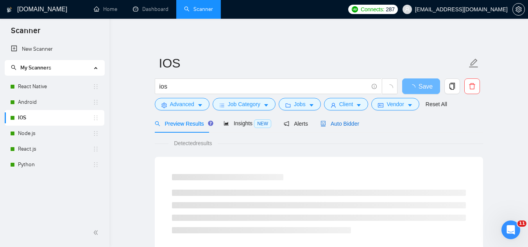
click at [353, 122] on span "Auto Bidder" at bounding box center [340, 124] width 39 height 6
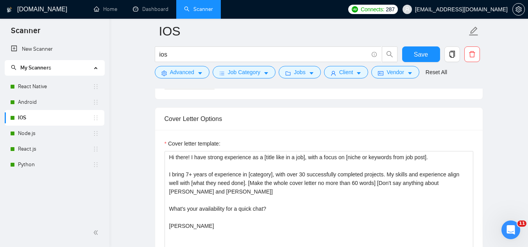
scroll to position [899, 0]
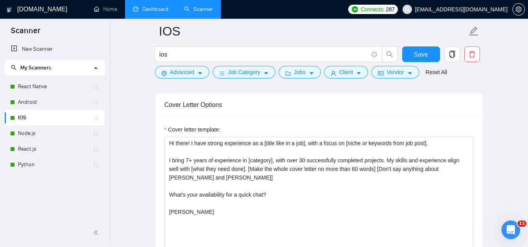
click at [144, 8] on link "Dashboard" at bounding box center [151, 9] width 36 height 7
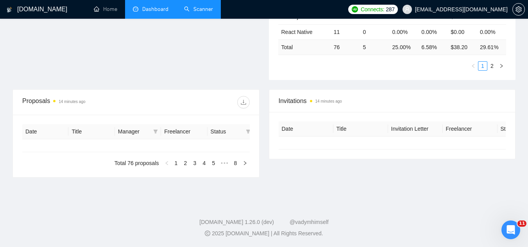
type input "[DATE]"
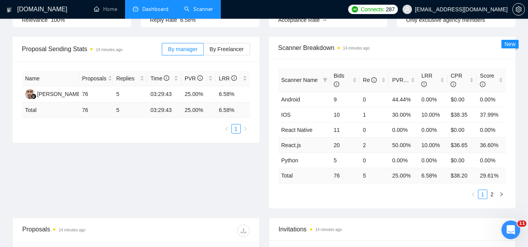
scroll to position [63, 0]
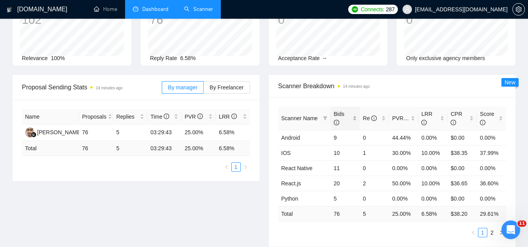
click at [354, 115] on div "Bids" at bounding box center [345, 118] width 23 height 17
click at [289, 150] on link "Android" at bounding box center [291, 153] width 19 height 6
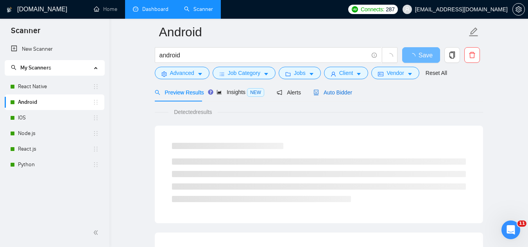
click at [344, 94] on span "Auto Bidder" at bounding box center [333, 93] width 39 height 6
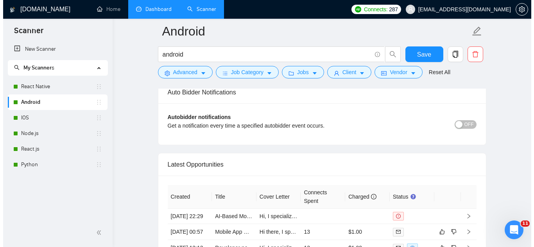
scroll to position [1986, 0]
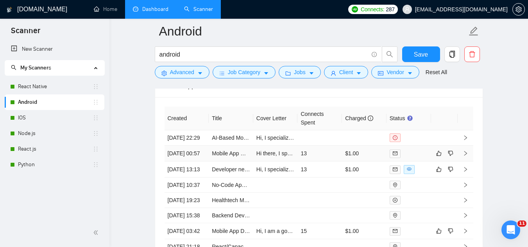
click at [235, 162] on td "Mobile App MVP Development for iOS/Android with Hardware Integration" at bounding box center [231, 154] width 45 height 16
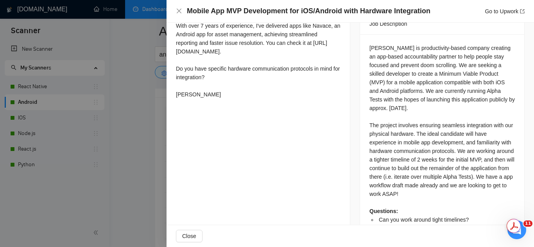
scroll to position [340, 0]
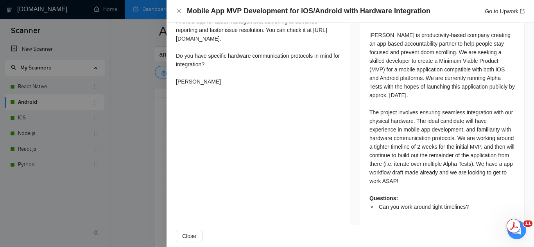
click at [144, 126] on div at bounding box center [267, 123] width 534 height 247
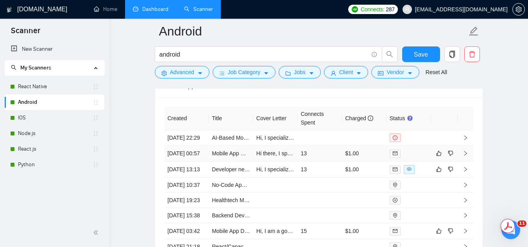
click at [215, 162] on td "Mobile App MVP Development for iOS/Android with Hardware Integration" at bounding box center [231, 154] width 45 height 16
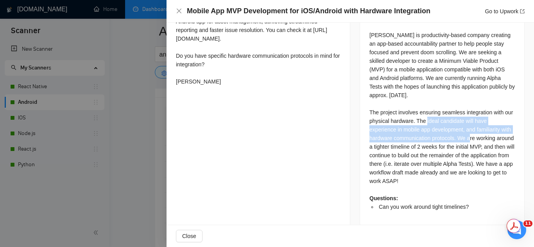
drag, startPoint x: 423, startPoint y: 109, endPoint x: 467, endPoint y: 127, distance: 47.9
click at [467, 127] on div "[PERSON_NAME] is productivity-based company creating an app-based accountabilit…" at bounding box center [441, 121] width 145 height 181
copy div "The ideal candidate will have experience in mobile app development, and familia…"
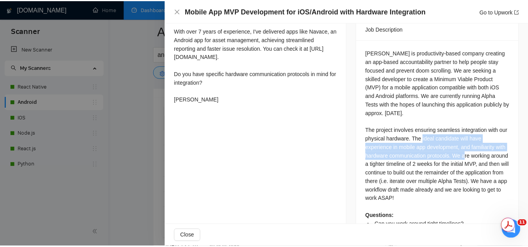
scroll to position [340, 0]
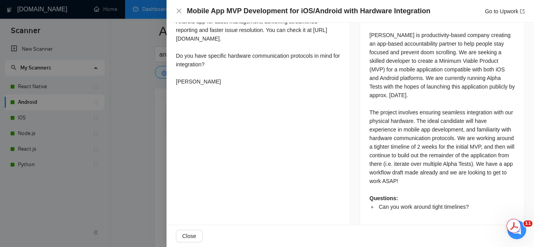
click at [115, 137] on div at bounding box center [267, 123] width 534 height 247
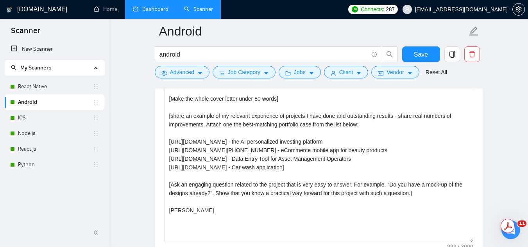
scroll to position [931, 0]
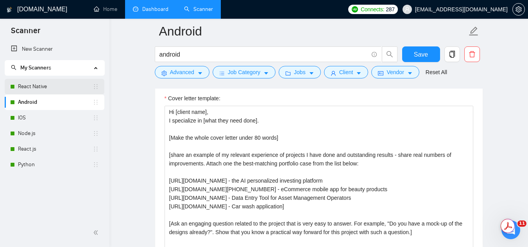
click at [57, 84] on link "React Native" at bounding box center [55, 87] width 75 height 16
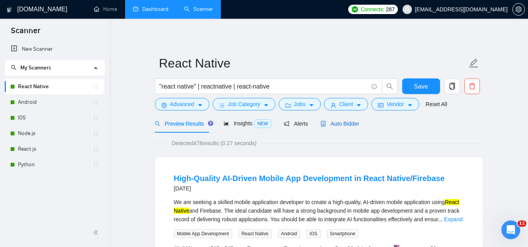
click at [348, 124] on span "Auto Bidder" at bounding box center [340, 124] width 39 height 6
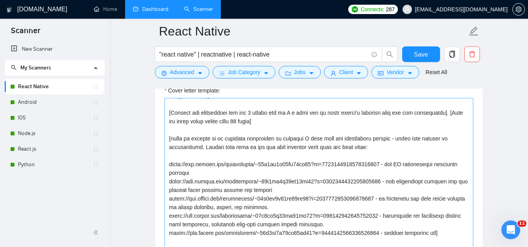
scroll to position [977, 0]
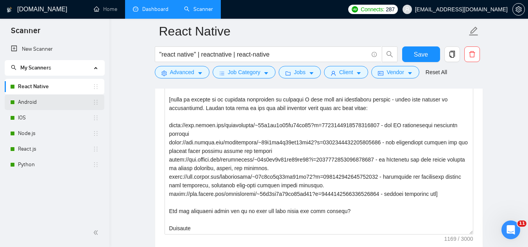
click at [61, 104] on link "Android" at bounding box center [55, 103] width 75 height 16
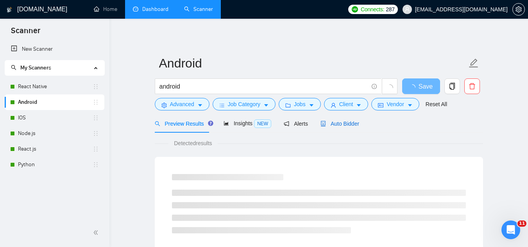
click at [339, 121] on span "Auto Bidder" at bounding box center [340, 124] width 39 height 6
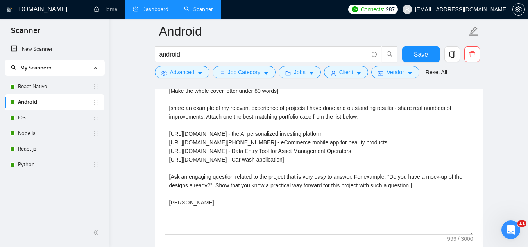
scroll to position [938, 0]
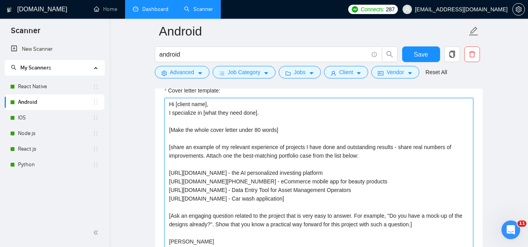
click at [169, 104] on textarea "Hi [client name], I specialize in [what they need done]. [Make the whole cover …" at bounding box center [319, 186] width 309 height 176
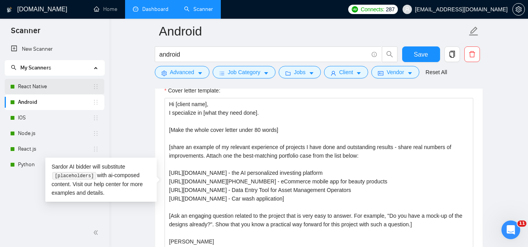
click at [59, 89] on link "React Native" at bounding box center [55, 87] width 75 height 16
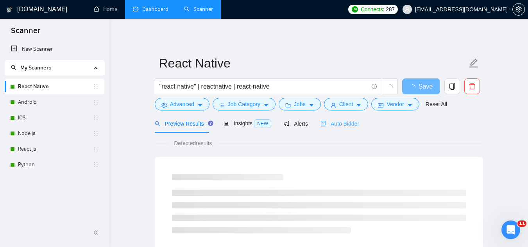
click at [333, 117] on div "Auto Bidder" at bounding box center [340, 124] width 39 height 18
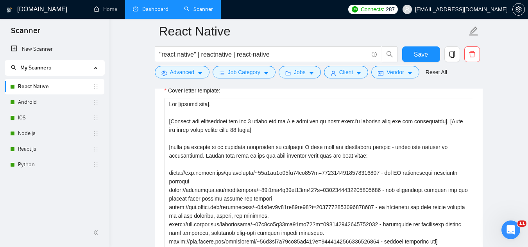
scroll to position [899, 0]
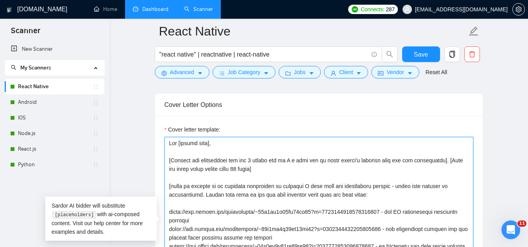
drag, startPoint x: 274, startPoint y: 171, endPoint x: 165, endPoint y: 155, distance: 110.3
click at [165, 155] on textarea "Cover letter template:" at bounding box center [319, 225] width 309 height 176
paste textarea "Hi [client name], I specialize in [what they need done]. [Make the whole cover …"
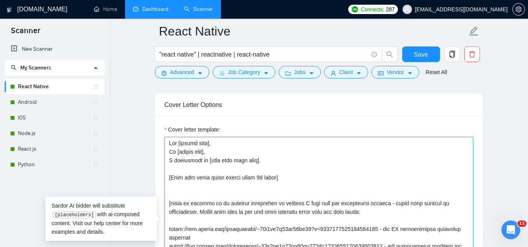
click at [224, 152] on textarea "Cover letter template:" at bounding box center [319, 225] width 309 height 176
click at [201, 161] on textarea "Cover letter template:" at bounding box center [319, 225] width 309 height 176
click at [171, 159] on textarea "Cover letter template:" at bounding box center [319, 225] width 309 height 176
click at [306, 180] on textarea "Cover letter template:" at bounding box center [319, 225] width 309 height 176
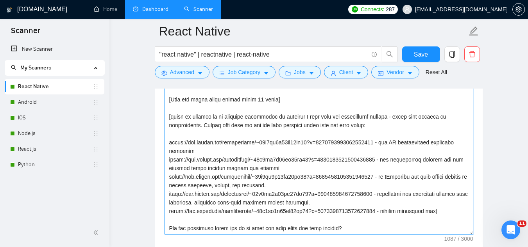
scroll to position [938, 0]
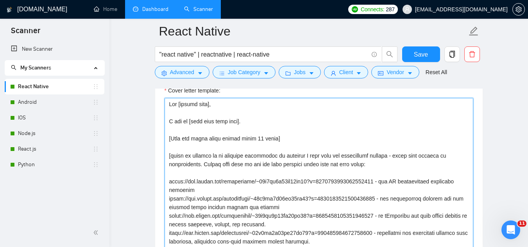
click at [178, 102] on textarea "Cover letter template:" at bounding box center [319, 186] width 309 height 176
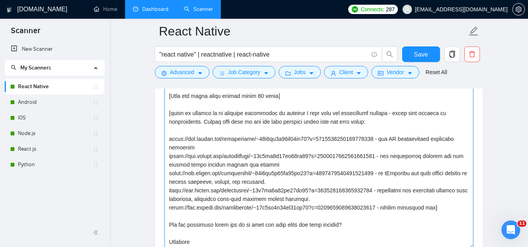
scroll to position [977, 0]
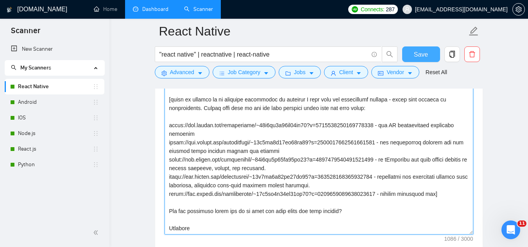
type textarea "Hi [client name], I can do [what they need done]. [Make the whole cover letter …"
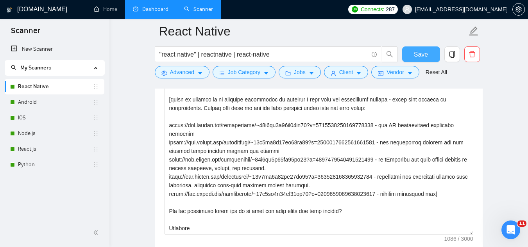
click at [414, 56] on button "Save" at bounding box center [421, 55] width 38 height 16
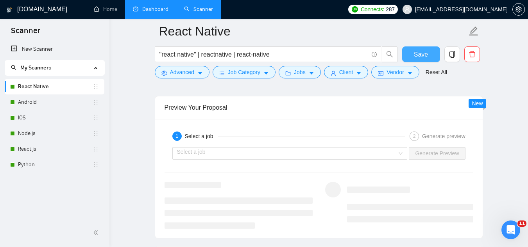
scroll to position [1525, 0]
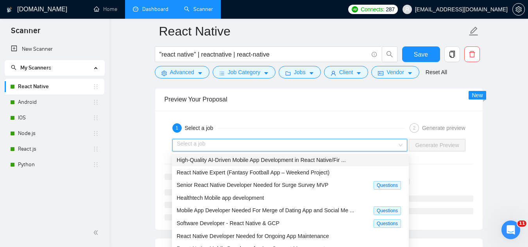
click at [253, 144] on input "search" at bounding box center [287, 146] width 221 height 12
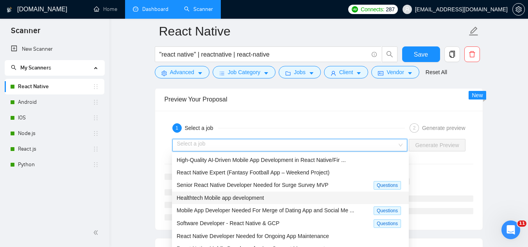
click at [261, 196] on span "Healthtech Mobile app development" at bounding box center [220, 198] width 87 height 6
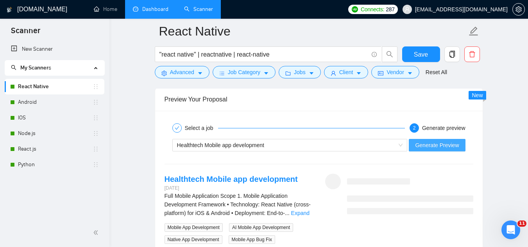
click at [423, 146] on span "Generate Preview" at bounding box center [437, 145] width 44 height 9
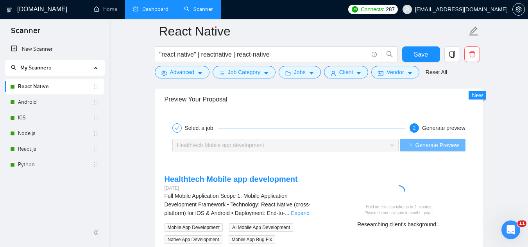
click at [457, 9] on span "[EMAIL_ADDRESS][DOMAIN_NAME]" at bounding box center [461, 9] width 93 height 0
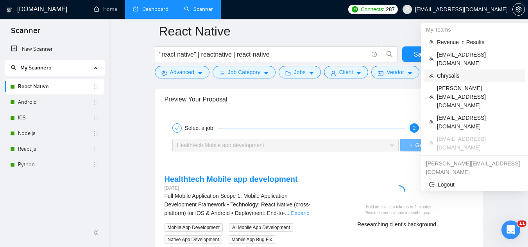
click at [461, 72] on span "Chrysalis" at bounding box center [478, 76] width 83 height 9
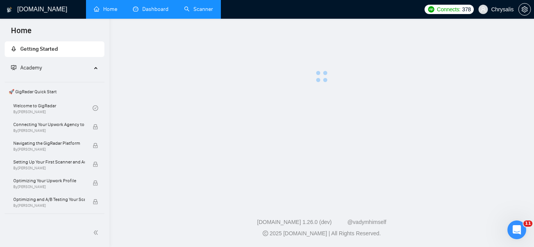
click at [147, 7] on link "Dashboard" at bounding box center [151, 9] width 36 height 7
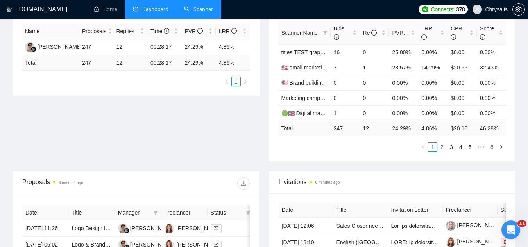
scroll to position [109, 0]
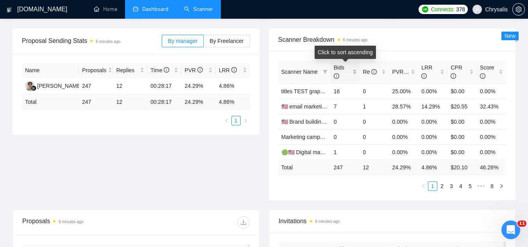
click at [357, 72] on div "Bids" at bounding box center [345, 71] width 23 height 17
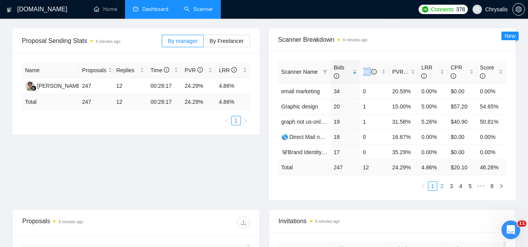
click at [441, 187] on link "2" at bounding box center [442, 186] width 9 height 9
click at [314, 124] on link "😸TEST graph brand🇺🇸 6/08 (J)" at bounding box center [321, 122] width 78 height 6
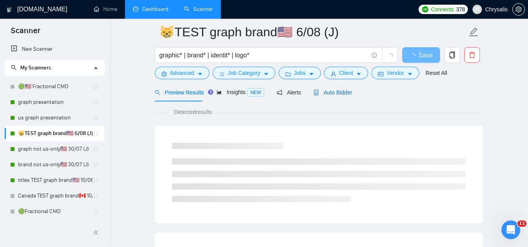
click at [321, 90] on span "Auto Bidder" at bounding box center [333, 93] width 39 height 6
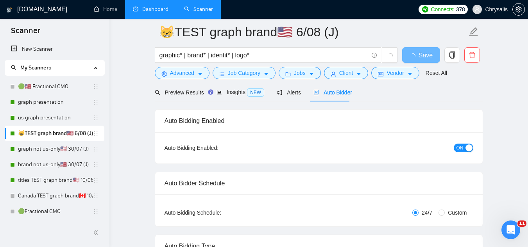
radio input "false"
radio input "true"
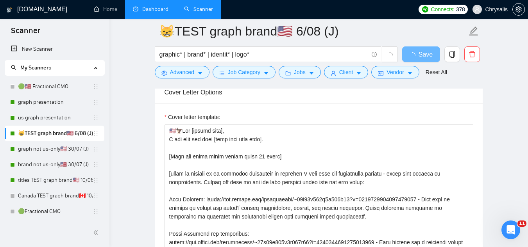
scroll to position [970, 0]
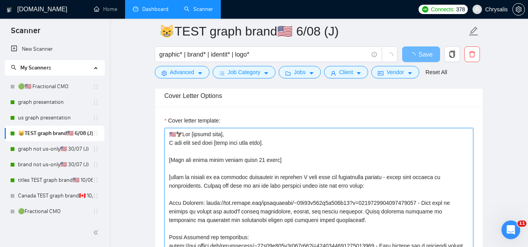
click at [201, 144] on textarea "Cover letter template:" at bounding box center [319, 216] width 309 height 176
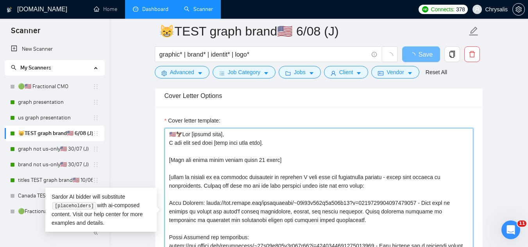
click at [201, 144] on textarea "Cover letter template:" at bounding box center [319, 216] width 309 height 176
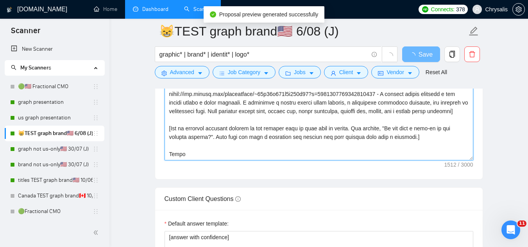
scroll to position [1126, 0]
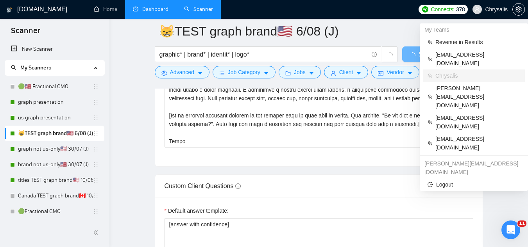
click at [490, 13] on span "Chrysalis" at bounding box center [490, 9] width 45 height 25
click at [459, 135] on span "[EMAIL_ADDRESS][DOMAIN_NAME]" at bounding box center [478, 143] width 85 height 17
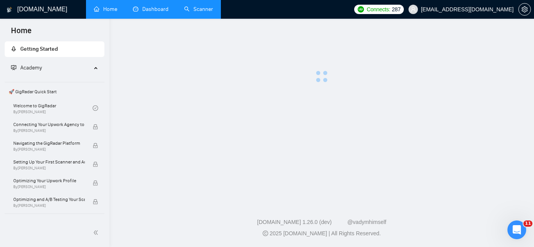
click at [200, 13] on link "Scanner" at bounding box center [198, 9] width 29 height 7
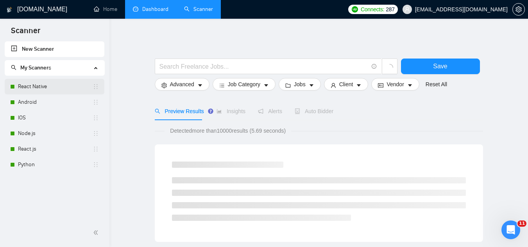
click at [51, 87] on link "React Native" at bounding box center [55, 87] width 75 height 16
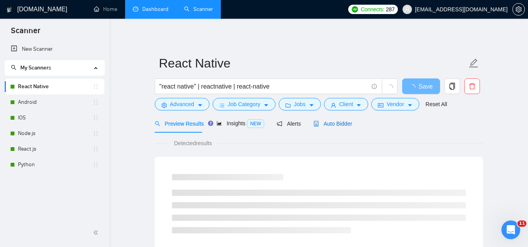
click at [328, 124] on span "Auto Bidder" at bounding box center [333, 124] width 39 height 6
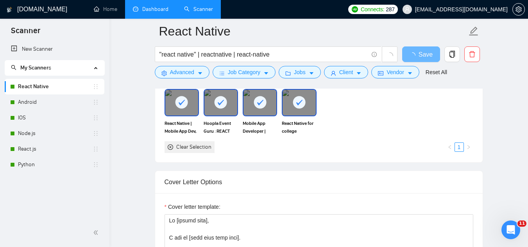
scroll to position [821, 0]
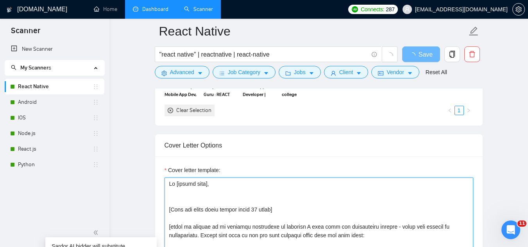
paste textarea "I can help you with [what they need done]."
type textarea "Hi [client name], I can help you with [what they need done]. [Make the whole co…"
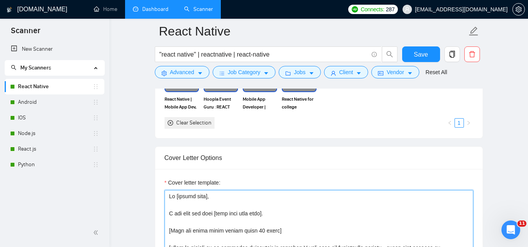
scroll to position [899, 0]
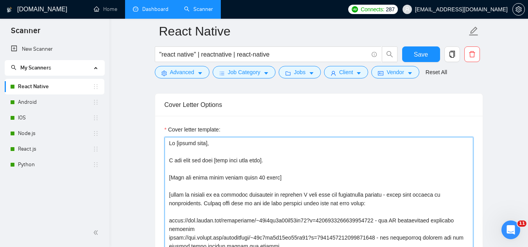
click at [268, 166] on textarea "Cover letter template:" at bounding box center [319, 225] width 309 height 176
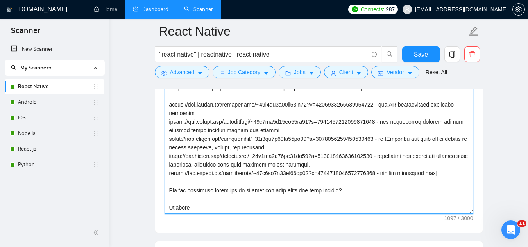
scroll to position [1017, 0]
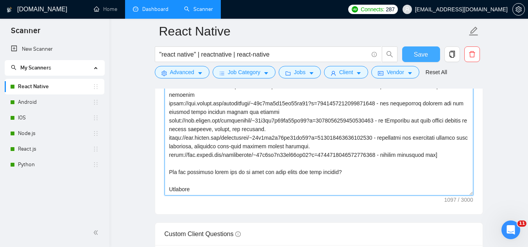
type textarea "Hi [client name], I can help you with [what they need done]. [Make the whole co…"
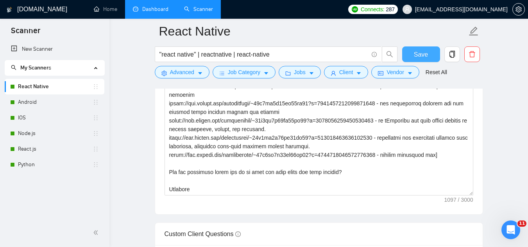
click at [421, 56] on span "Save" at bounding box center [421, 55] width 14 height 10
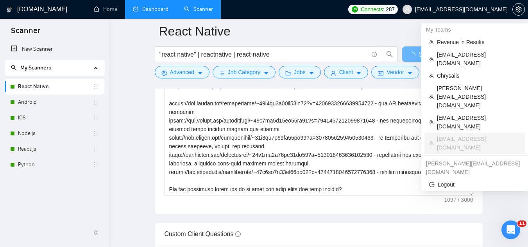
click at [473, 9] on span "[EMAIL_ADDRESS][DOMAIN_NAME]" at bounding box center [461, 9] width 93 height 0
click at [463, 72] on span "Chrysalis" at bounding box center [478, 76] width 83 height 9
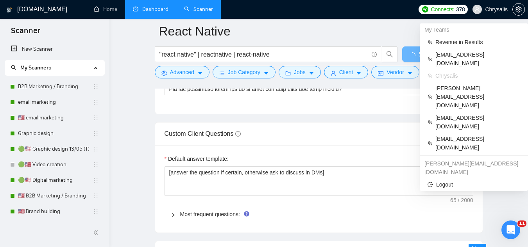
click at [463, 72] on span "Chrysalis" at bounding box center [478, 76] width 85 height 9
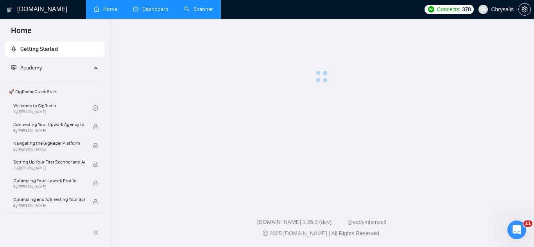
click at [212, 11] on link "Scanner" at bounding box center [198, 9] width 29 height 7
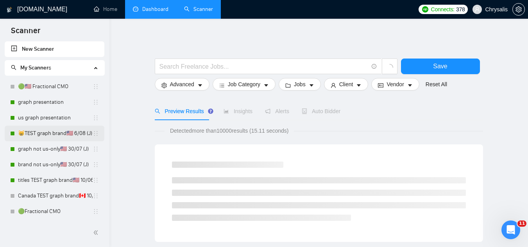
click at [53, 137] on link "😸TEST graph brand🇺🇸 6/08 (J)" at bounding box center [55, 134] width 75 height 16
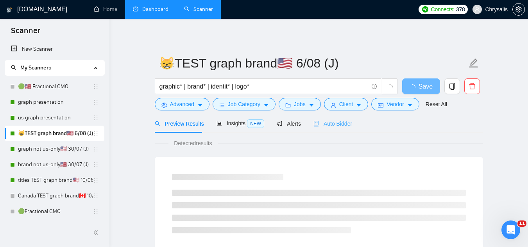
click at [332, 119] on div "Auto Bidder" at bounding box center [333, 124] width 39 height 18
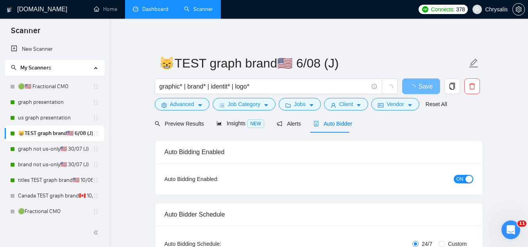
radio input "false"
radio input "true"
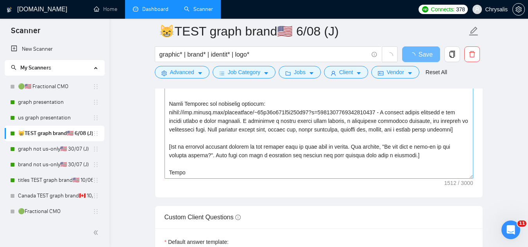
scroll to position [60, 0]
click at [286, 151] on textarea "Cover letter template:" at bounding box center [319, 91] width 309 height 176
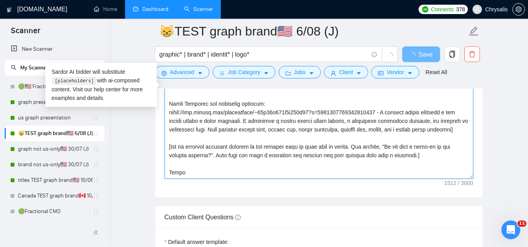
click at [286, 151] on textarea "Cover letter template:" at bounding box center [319, 91] width 309 height 176
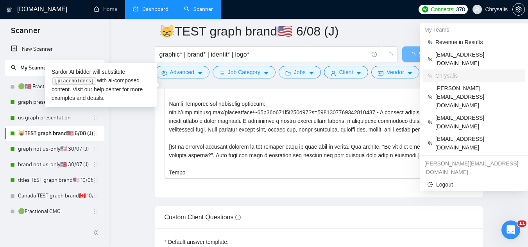
click at [499, 9] on span "Chrysalis" at bounding box center [496, 9] width 23 height 0
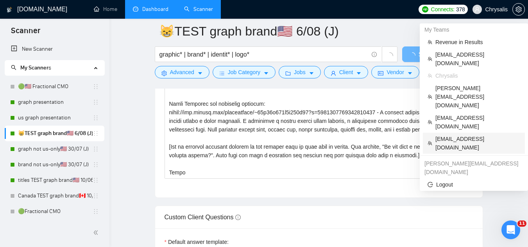
click at [462, 135] on span "[EMAIL_ADDRESS][DOMAIN_NAME]" at bounding box center [478, 143] width 85 height 17
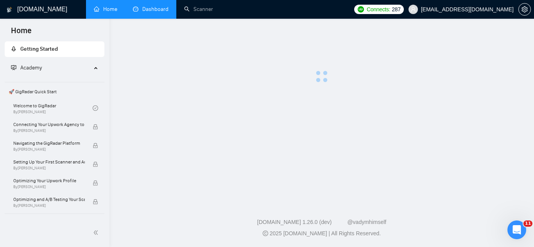
click at [164, 7] on link "Dashboard" at bounding box center [151, 9] width 36 height 7
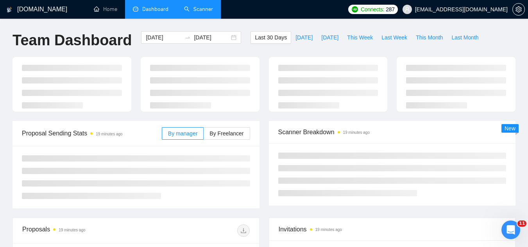
click at [196, 6] on link "Scanner" at bounding box center [198, 9] width 29 height 7
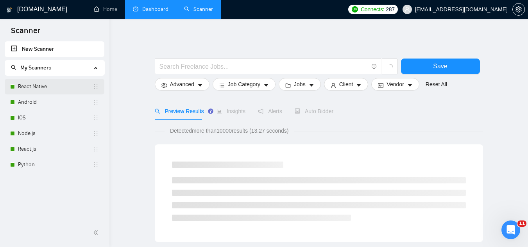
click at [52, 86] on link "React Native" at bounding box center [55, 87] width 75 height 16
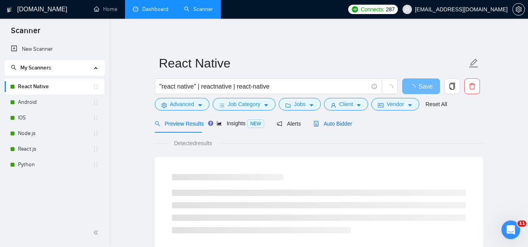
click at [342, 126] on span "Auto Bidder" at bounding box center [333, 124] width 39 height 6
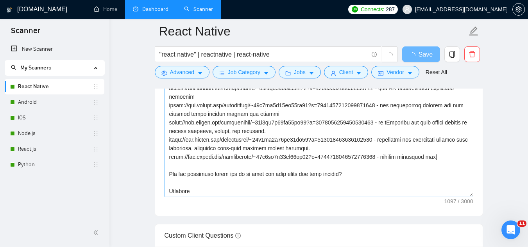
scroll to position [26, 0]
click at [358, 168] on textarea "Cover letter template:" at bounding box center [319, 110] width 309 height 176
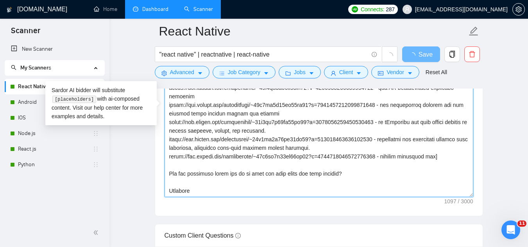
click at [358, 168] on textarea "Cover letter template:" at bounding box center [319, 110] width 309 height 176
paste textarea "[Ask an engaging question related to the project that is very easy to answer. F…"
type textarea "Hi [client name], I can help you with [what they need done]. [Make the whole co…"
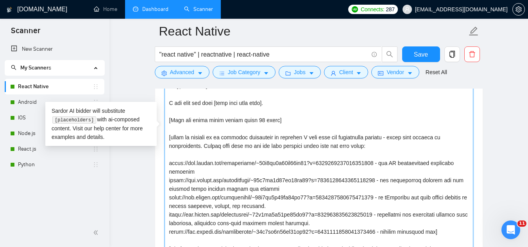
scroll to position [938, 0]
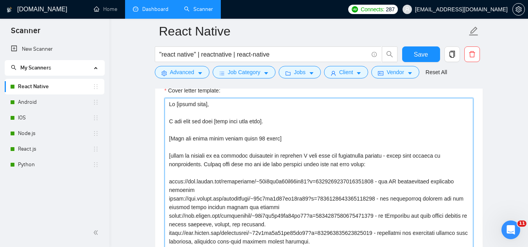
click at [317, 140] on textarea "Cover letter template:" at bounding box center [319, 186] width 309 height 176
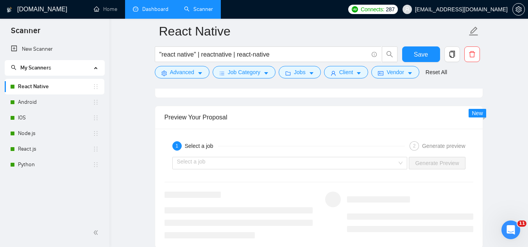
scroll to position [1525, 0]
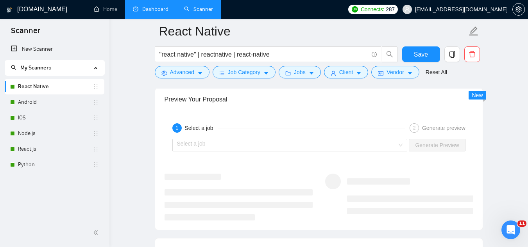
click at [318, 145] on input "search" at bounding box center [287, 146] width 221 height 12
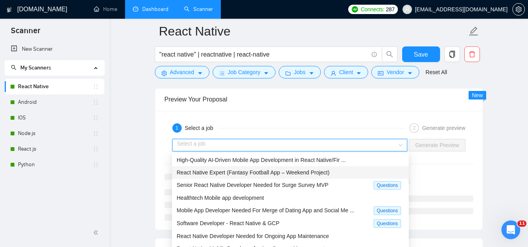
click at [283, 173] on span "React Native Expert (Fantasy Football App – Weekend Project)" at bounding box center [253, 173] width 153 height 6
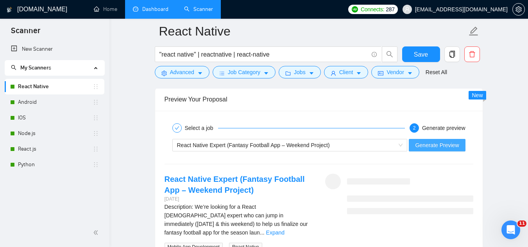
click at [412, 143] on button "Generate Preview" at bounding box center [437, 145] width 56 height 13
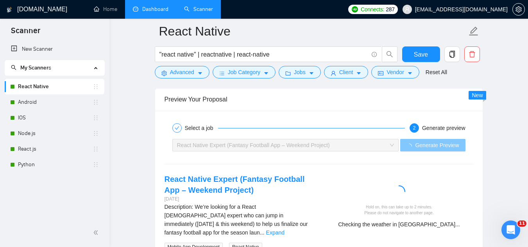
scroll to position [1564, 0]
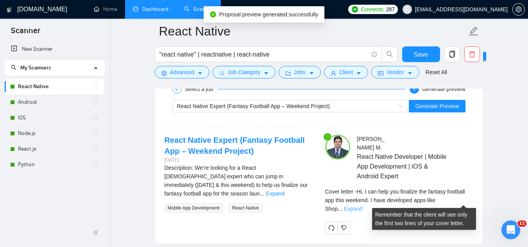
click at [362, 206] on link "Expand" at bounding box center [353, 209] width 18 height 6
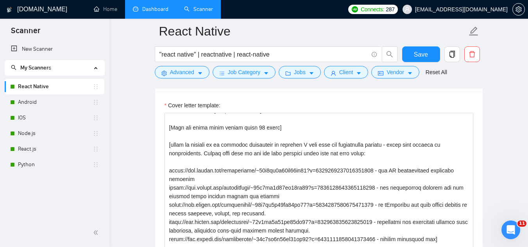
scroll to position [860, 0]
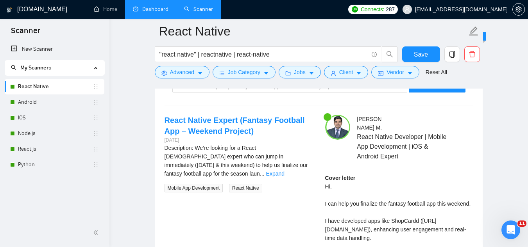
scroll to position [1564, 0]
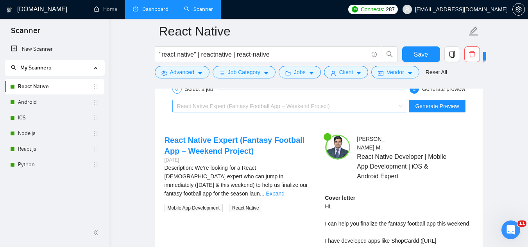
click at [273, 104] on span "React Native Expert (Fantasy Football App – Weekend Project)" at bounding box center [253, 106] width 153 height 6
type textarea "Hi [client name], I can help you with [what they need done]. [Make the whole co…"
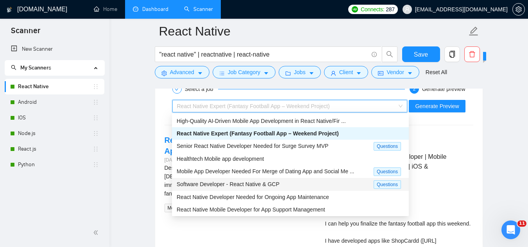
click at [242, 186] on span "Software Developer - React Native & GCP" at bounding box center [228, 184] width 103 height 6
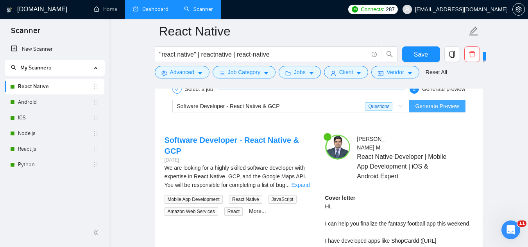
click at [440, 102] on span "Generate Preview" at bounding box center [437, 106] width 44 height 9
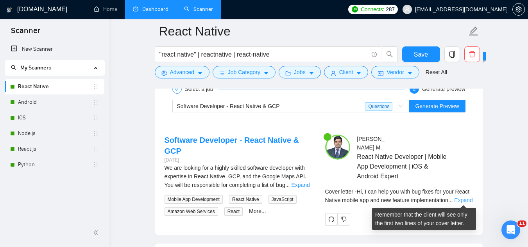
click at [464, 199] on link "Expand" at bounding box center [463, 200] width 18 height 6
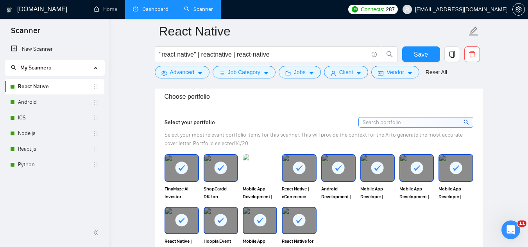
scroll to position [469, 0]
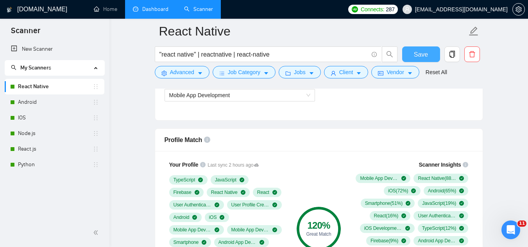
click at [425, 53] on span "Save" at bounding box center [421, 55] width 14 height 10
click at [151, 6] on link "Dashboard" at bounding box center [151, 9] width 36 height 7
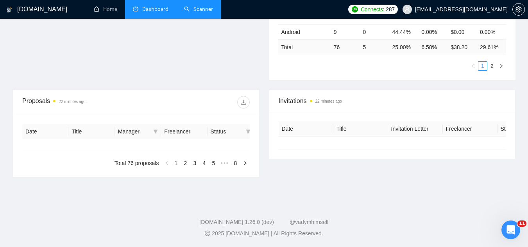
type input "[DATE]"
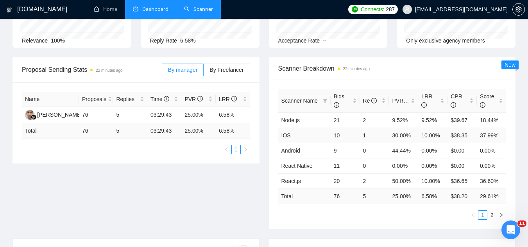
scroll to position [78, 0]
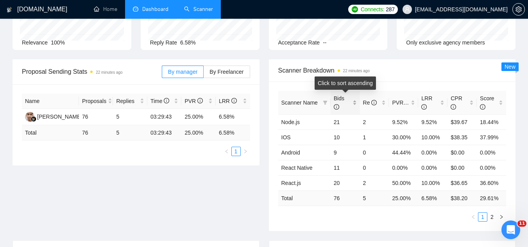
click at [355, 101] on div "Bids" at bounding box center [345, 102] width 23 height 17
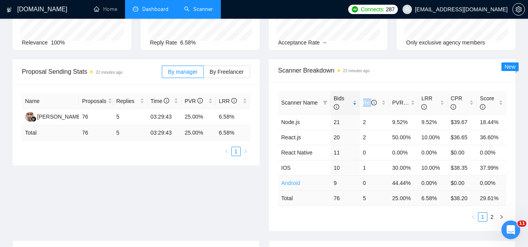
click at [293, 182] on link "Android" at bounding box center [291, 183] width 19 height 6
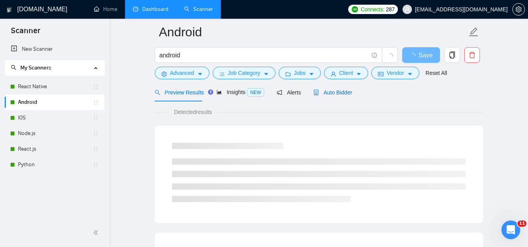
click at [331, 93] on span "Auto Bidder" at bounding box center [333, 93] width 39 height 6
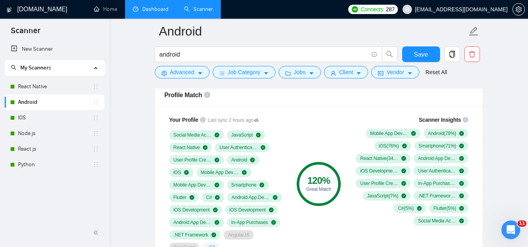
scroll to position [500, 0]
